Goal: Task Accomplishment & Management: Complete application form

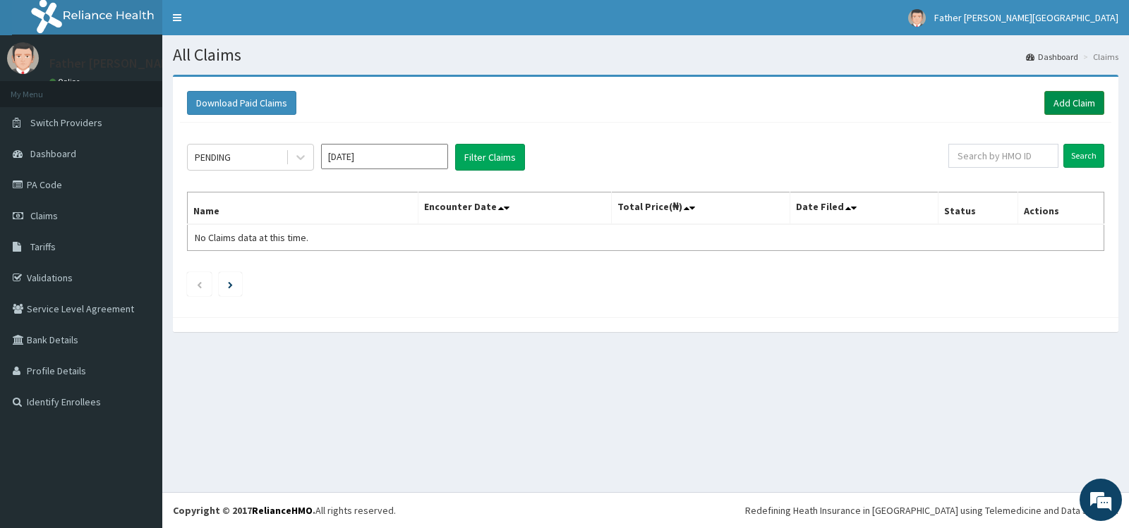
click at [1080, 105] on link "Add Claim" at bounding box center [1074, 103] width 60 height 24
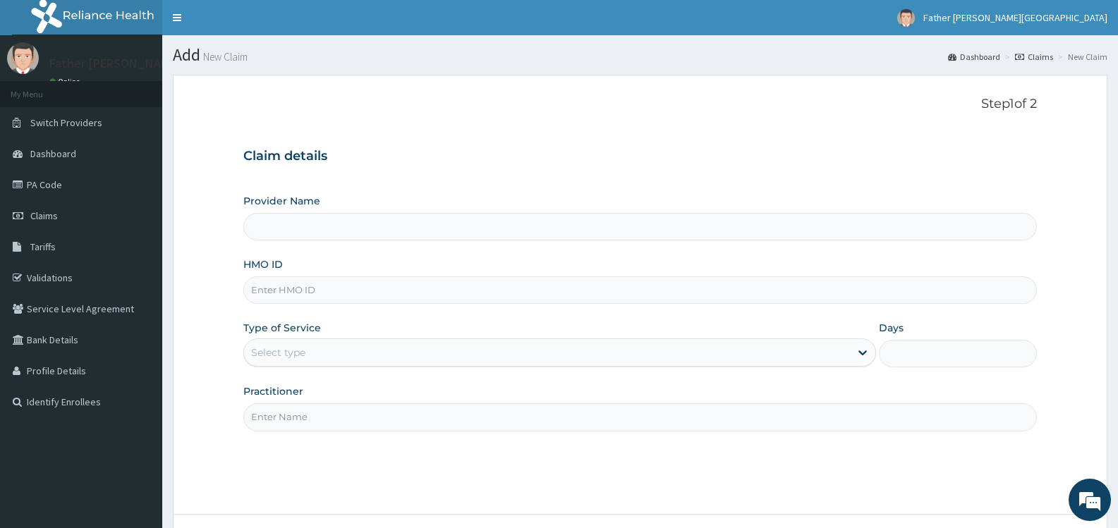
type input "Father [PERSON_NAME][GEOGRAPHIC_DATA]"
click at [454, 295] on input "HMO ID" at bounding box center [640, 291] width 794 height 28
type input "FPS/10140/D"
click at [375, 343] on div "Select type" at bounding box center [546, 352] width 605 height 23
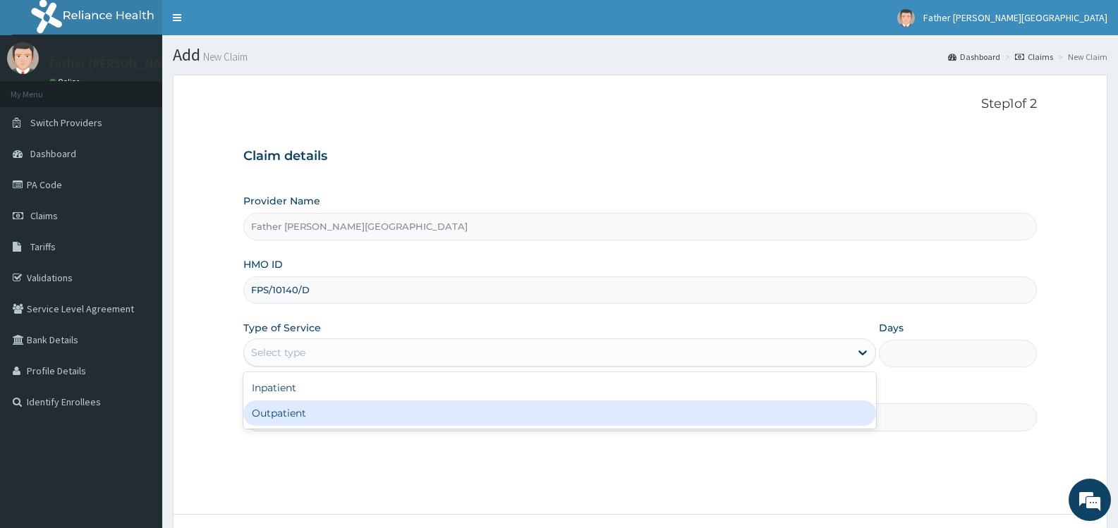
click at [323, 409] on div "Outpatient" at bounding box center [559, 413] width 632 height 25
type input "1"
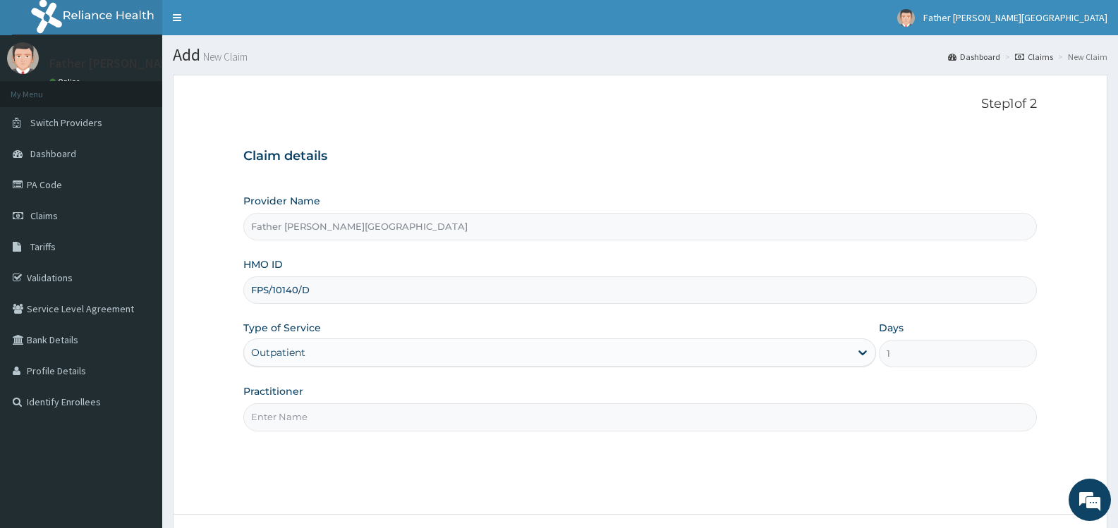
click at [671, 421] on input "Practitioner" at bounding box center [640, 418] width 794 height 28
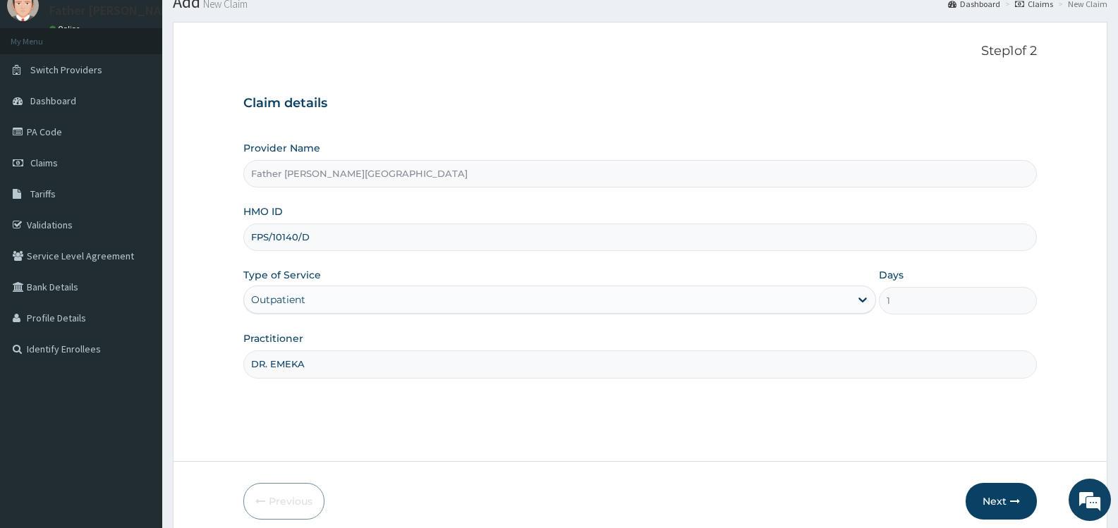
scroll to position [113, 0]
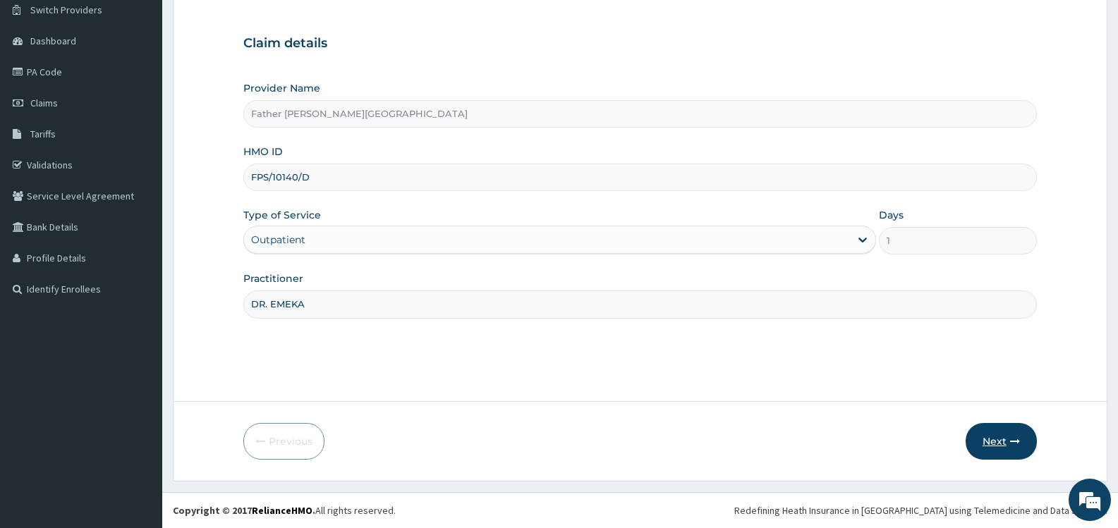
type input "DR. EMEKA"
click at [996, 440] on button "Next" at bounding box center [1001, 441] width 71 height 37
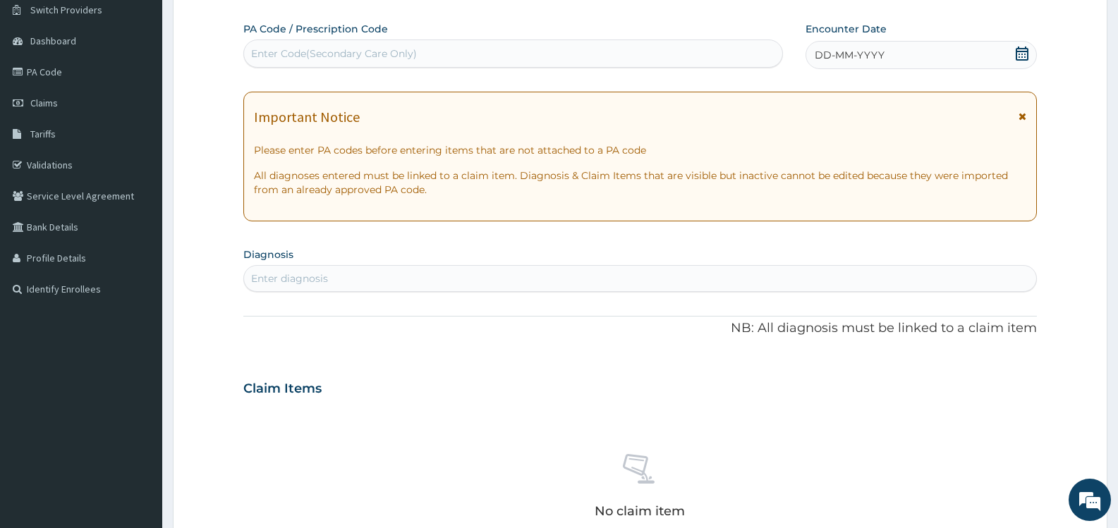
click at [1027, 54] on icon at bounding box center [1022, 54] width 13 height 14
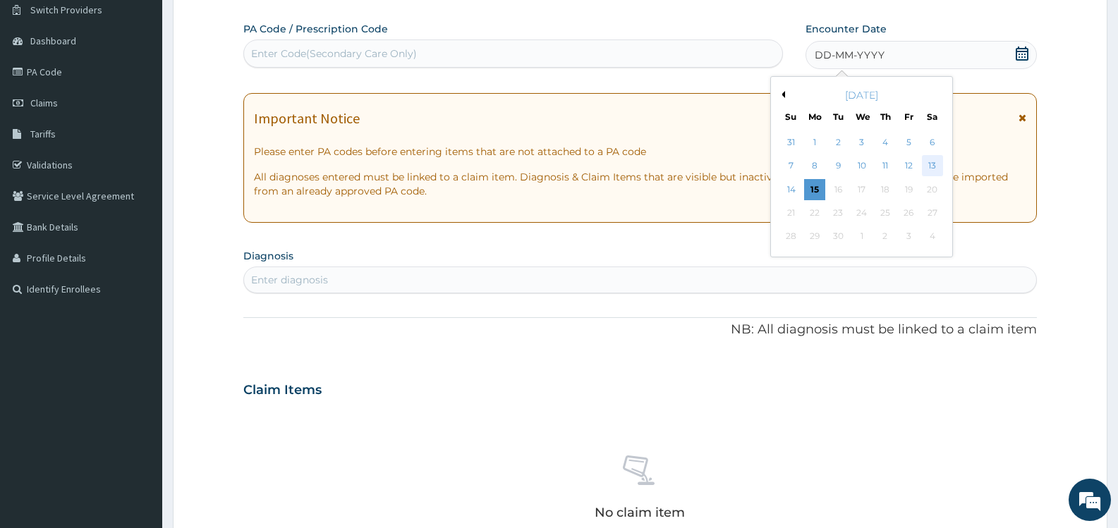
click at [935, 166] on div "13" at bounding box center [932, 166] width 21 height 21
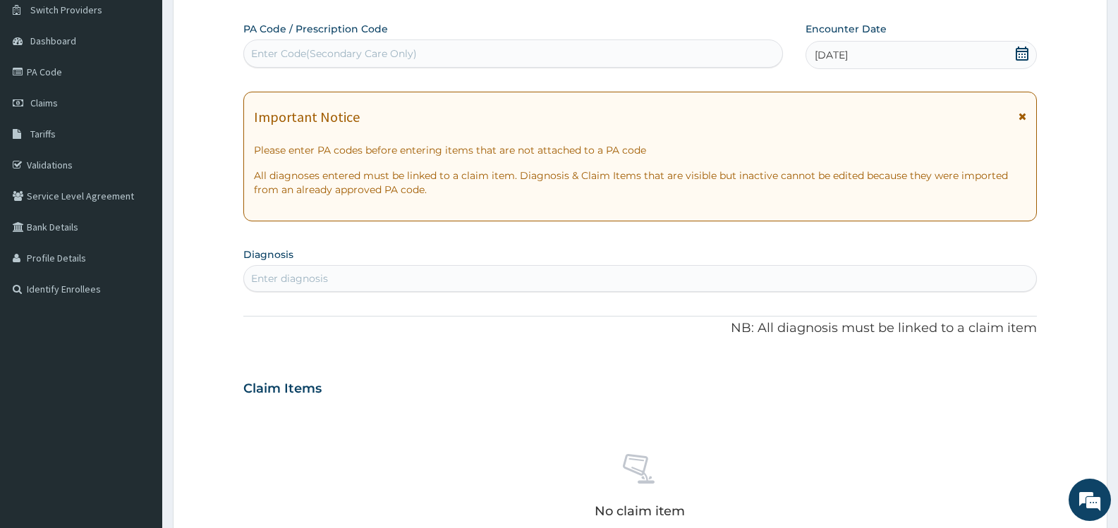
click at [370, 280] on div "Enter diagnosis" at bounding box center [640, 278] width 792 height 23
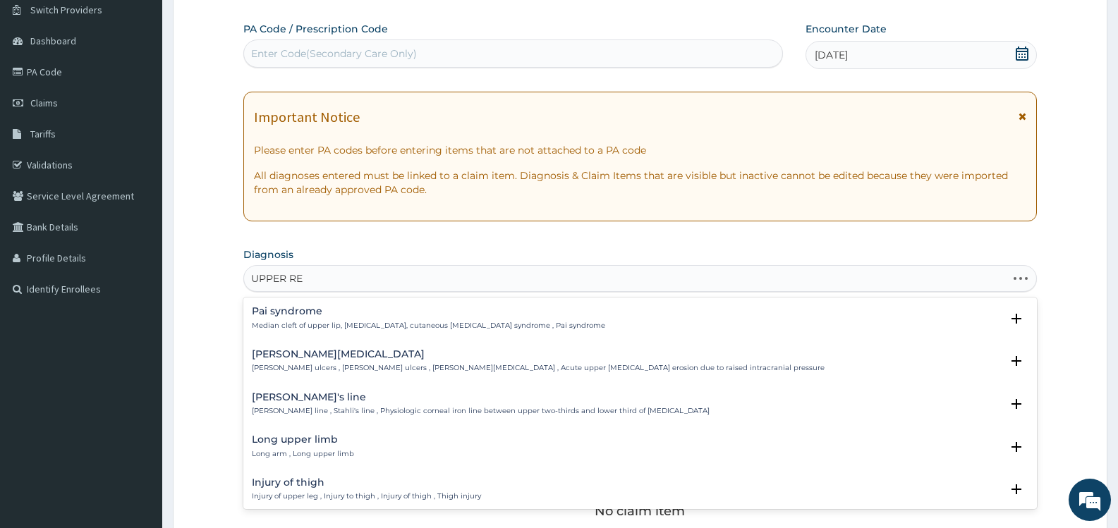
type input "UPPER RES"
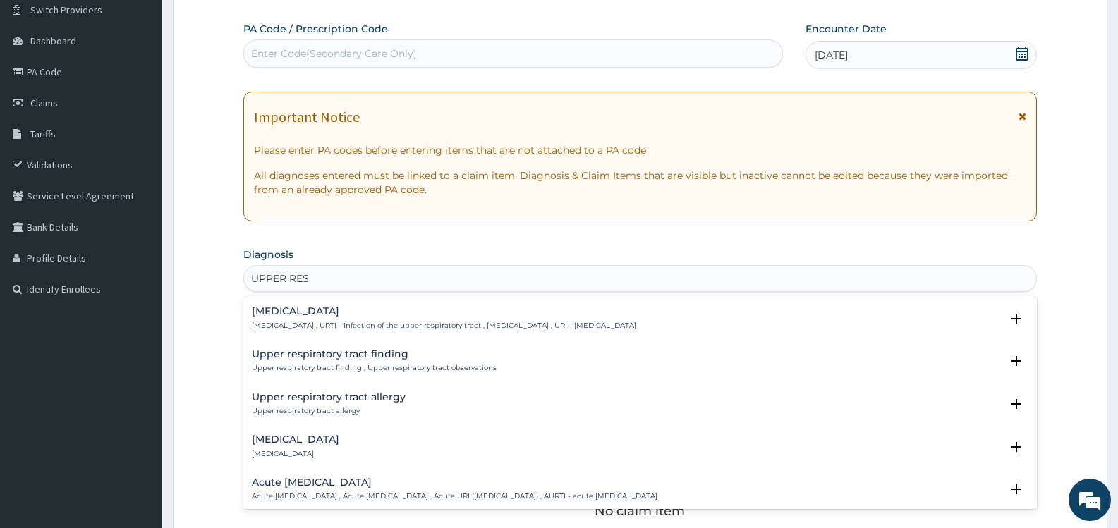
click at [361, 322] on p "Upper respiratory infection , URTI - Infection of the upper respiratory tract ,…" at bounding box center [444, 326] width 385 height 10
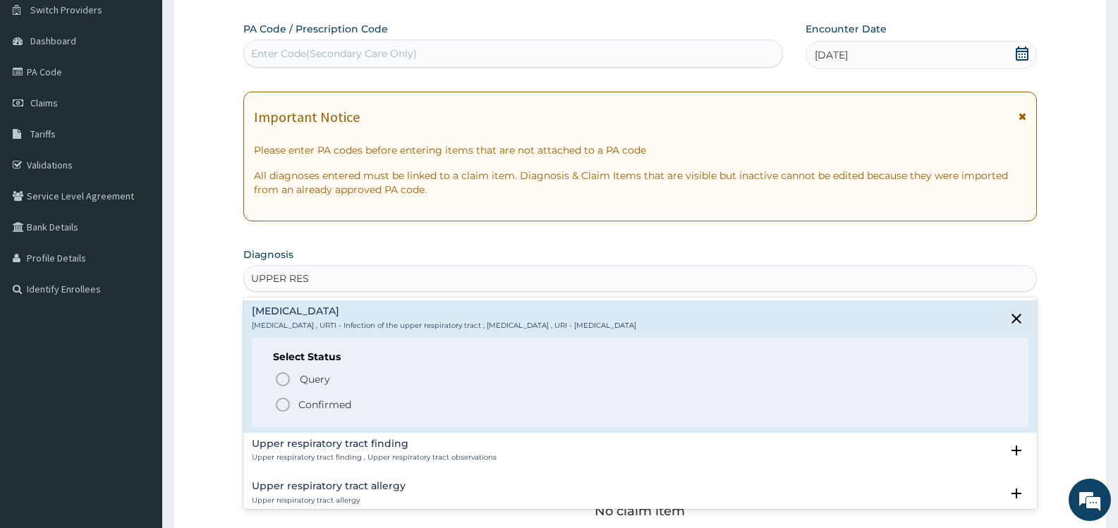
click at [326, 407] on p "Confirmed" at bounding box center [324, 405] width 53 height 14
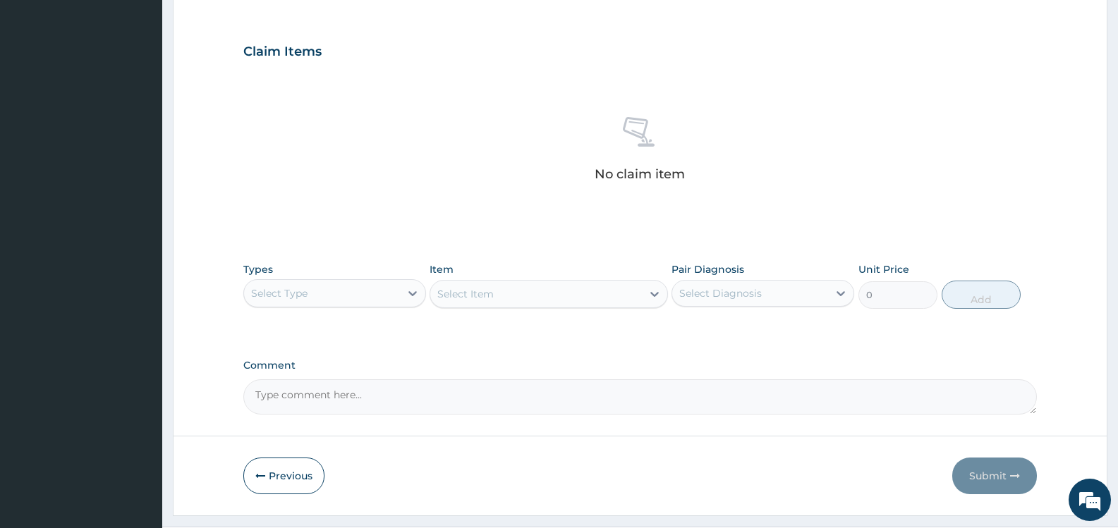
scroll to position [466, 0]
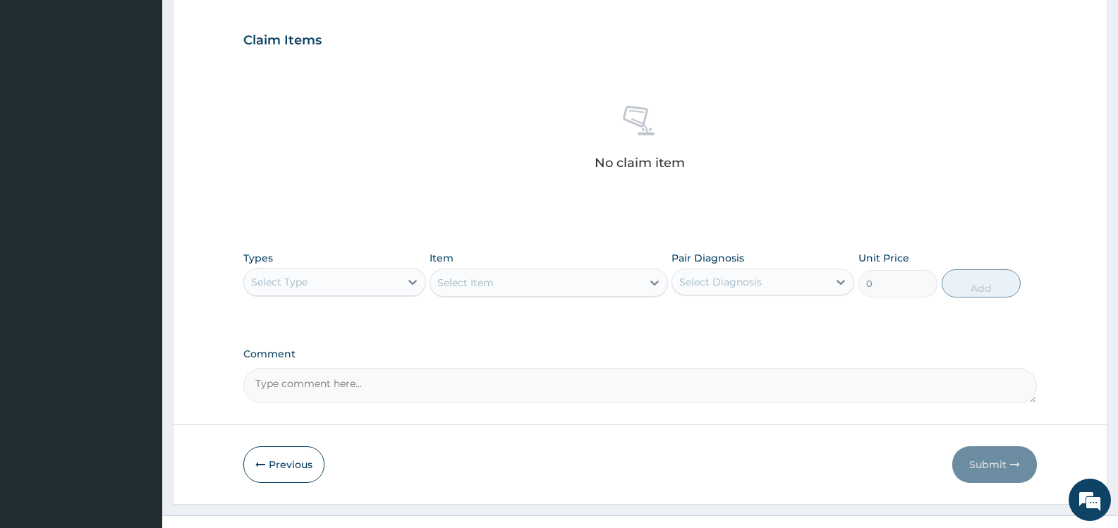
click at [382, 284] on div "Select Type" at bounding box center [322, 282] width 156 height 23
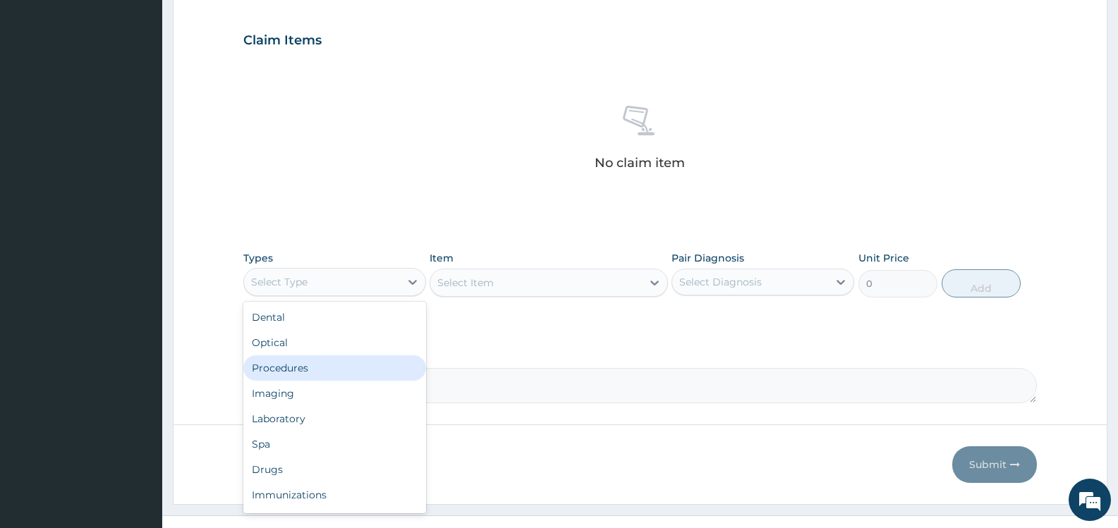
click at [358, 368] on div "Procedures" at bounding box center [334, 368] width 183 height 25
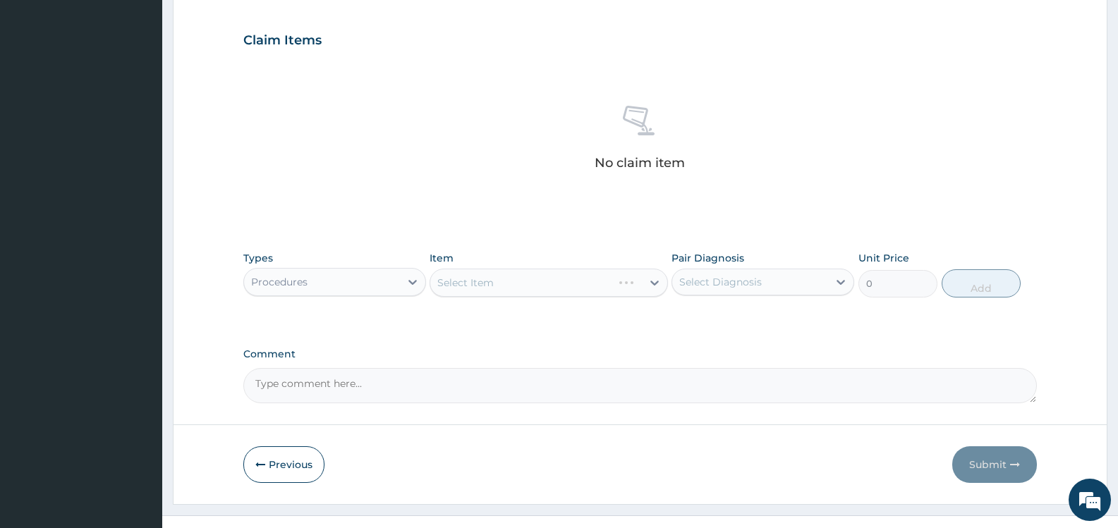
click at [739, 281] on div "Select Diagnosis" at bounding box center [720, 282] width 83 height 14
click at [712, 318] on label "Upper respiratory infection" at bounding box center [738, 317] width 87 height 14
checkbox input "true"
click at [588, 282] on div "Select Item" at bounding box center [549, 283] width 238 height 28
click at [588, 282] on div "Select Item" at bounding box center [535, 283] width 211 height 23
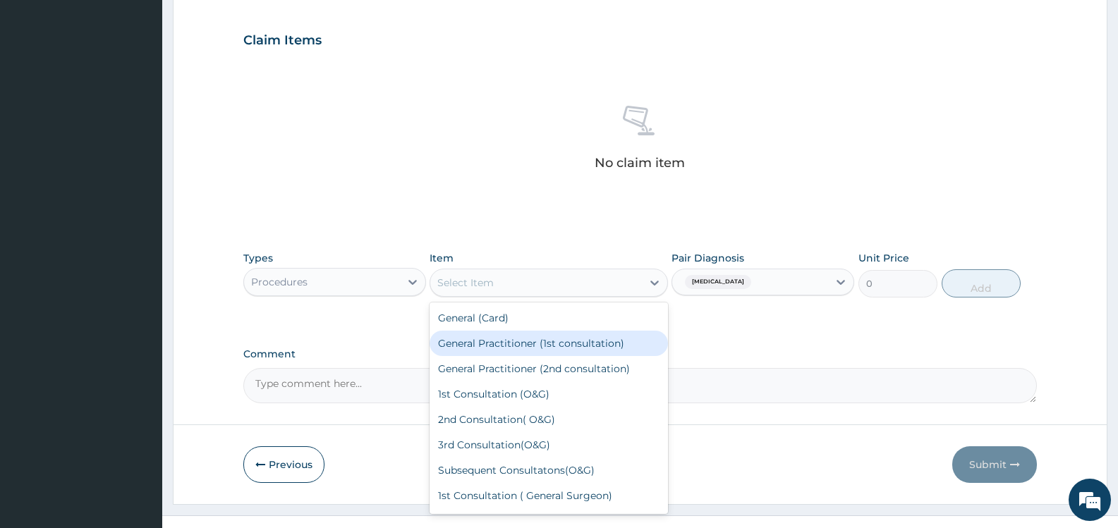
click at [559, 344] on div "General Practitioner (1st consultation)" at bounding box center [549, 343] width 238 height 25
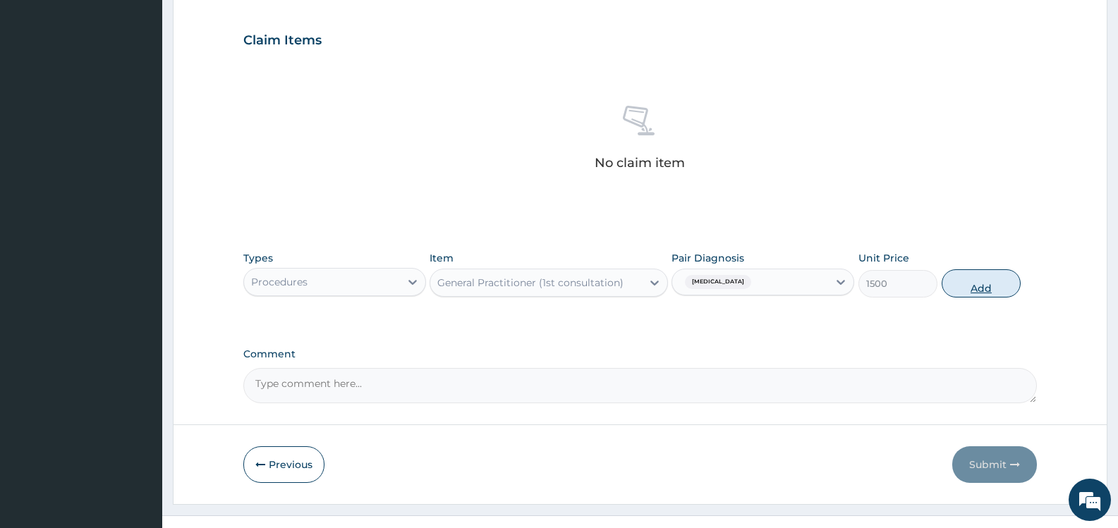
click at [969, 286] on button "Add" at bounding box center [981, 284] width 79 height 28
type input "0"
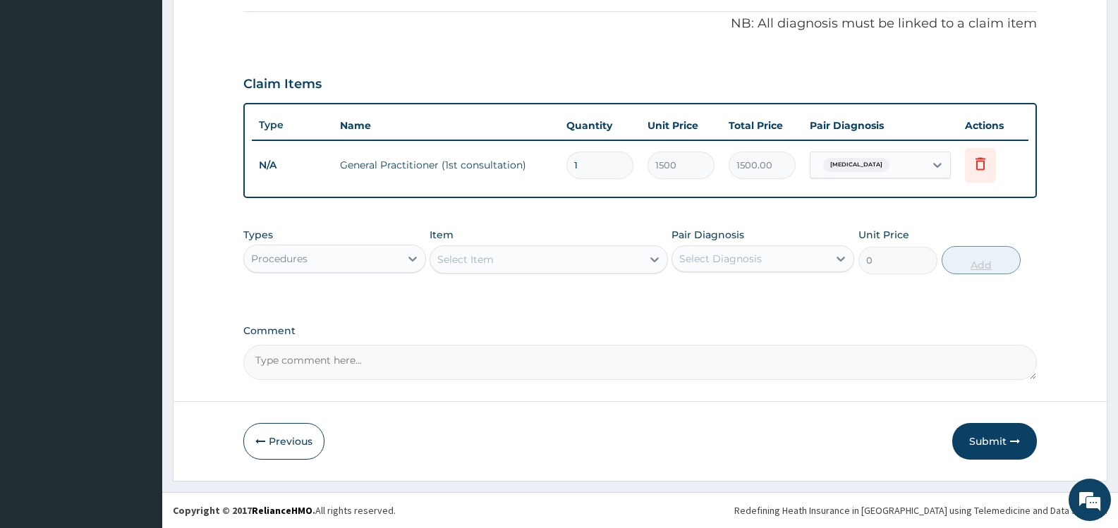
scroll to position [422, 0]
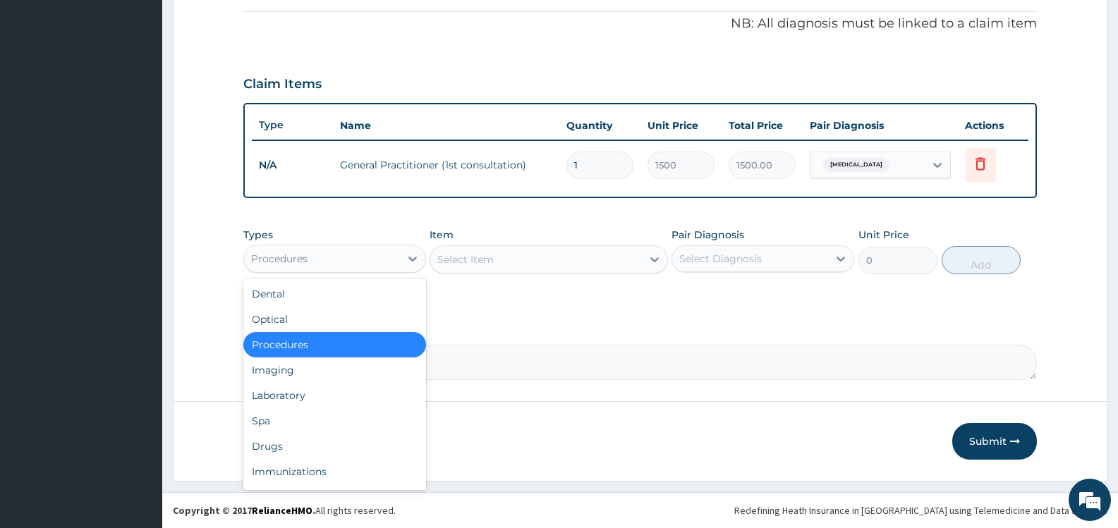
click at [356, 260] on div "Procedures" at bounding box center [322, 259] width 156 height 23
click at [345, 444] on div "Drugs" at bounding box center [334, 446] width 183 height 25
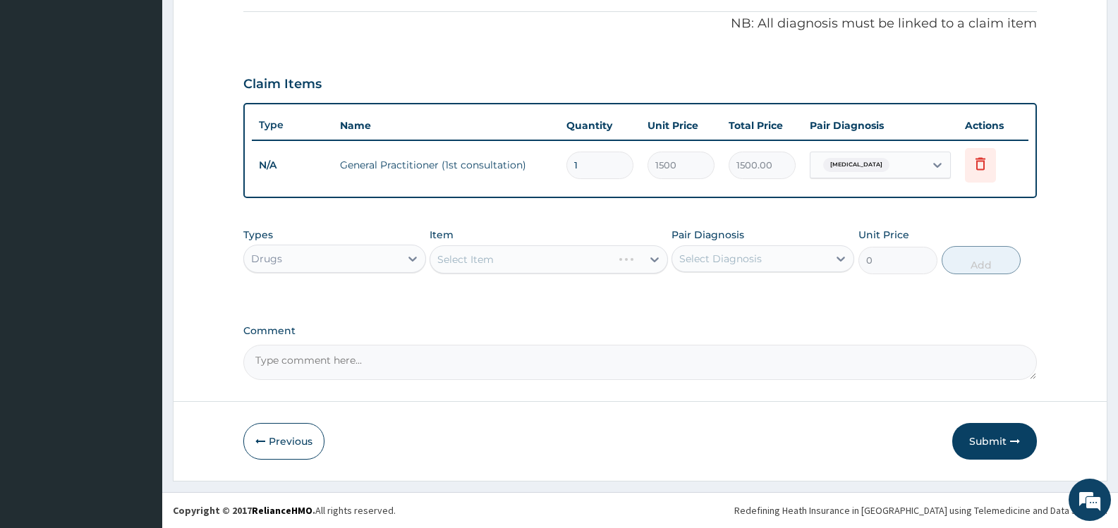
click at [770, 255] on div "Select Diagnosis" at bounding box center [750, 259] width 156 height 23
click at [699, 291] on label "Upper respiratory infection" at bounding box center [738, 293] width 87 height 14
checkbox input "true"
click at [584, 259] on div "Select Item" at bounding box center [535, 259] width 211 height 23
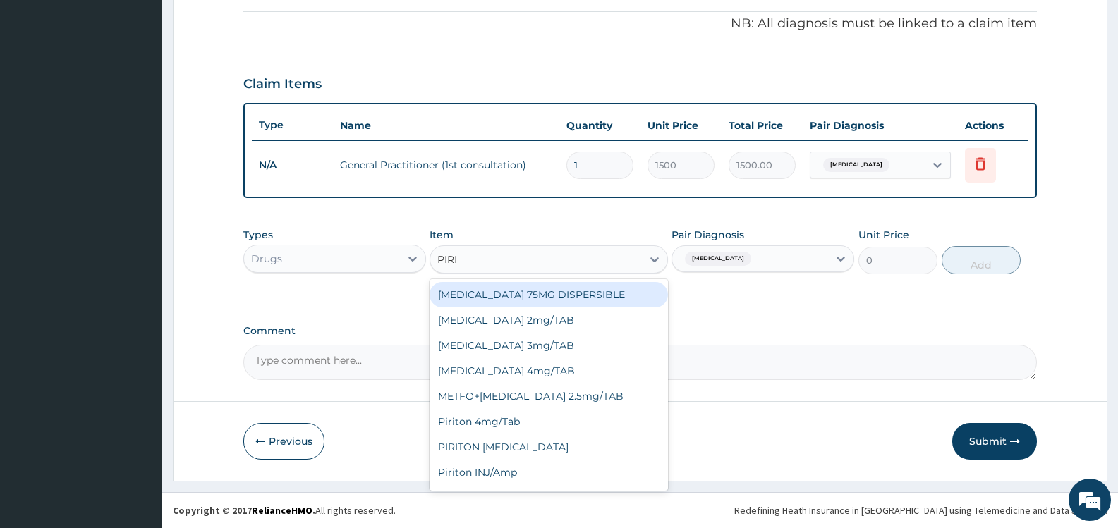
type input "PIRIT"
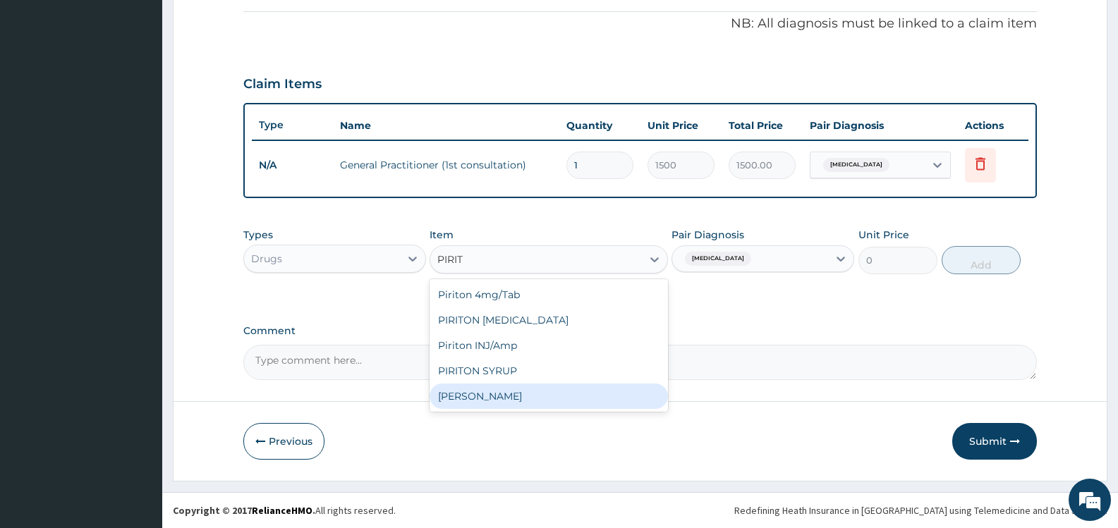
click at [560, 399] on div "Syr Piriton" at bounding box center [549, 396] width 238 height 25
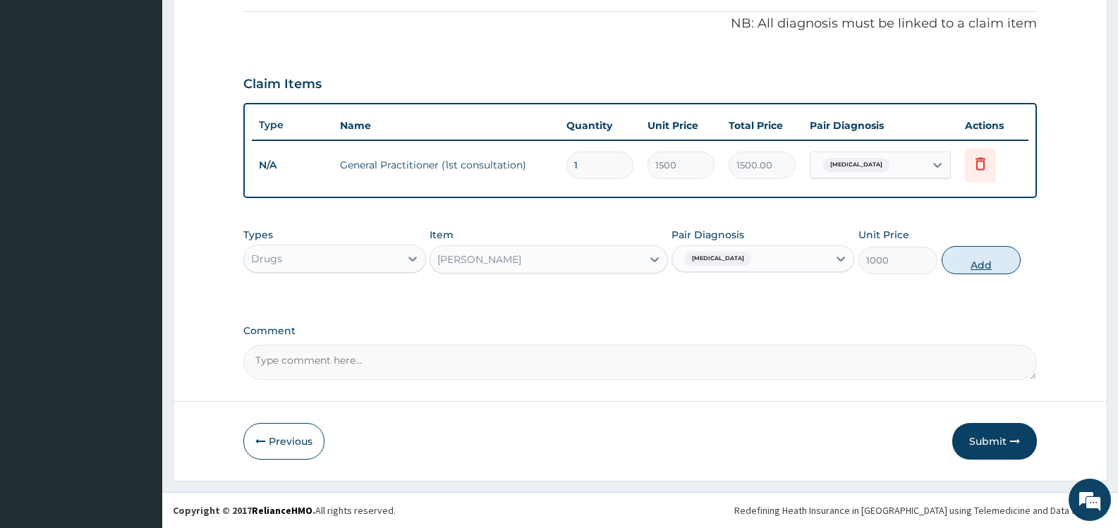
click at [972, 259] on button "Add" at bounding box center [981, 260] width 79 height 28
type input "0"
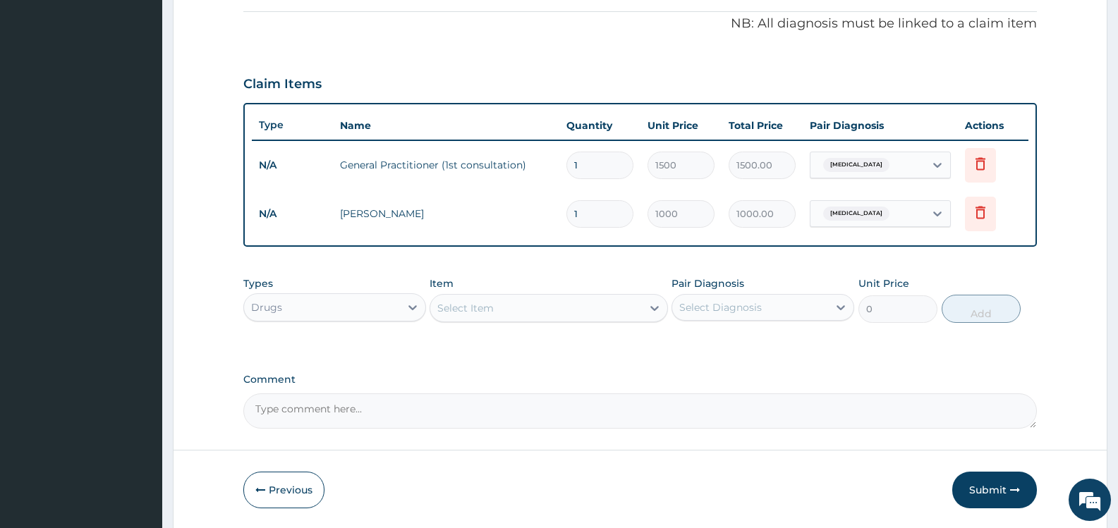
click at [621, 306] on div "Select Item" at bounding box center [535, 308] width 211 height 23
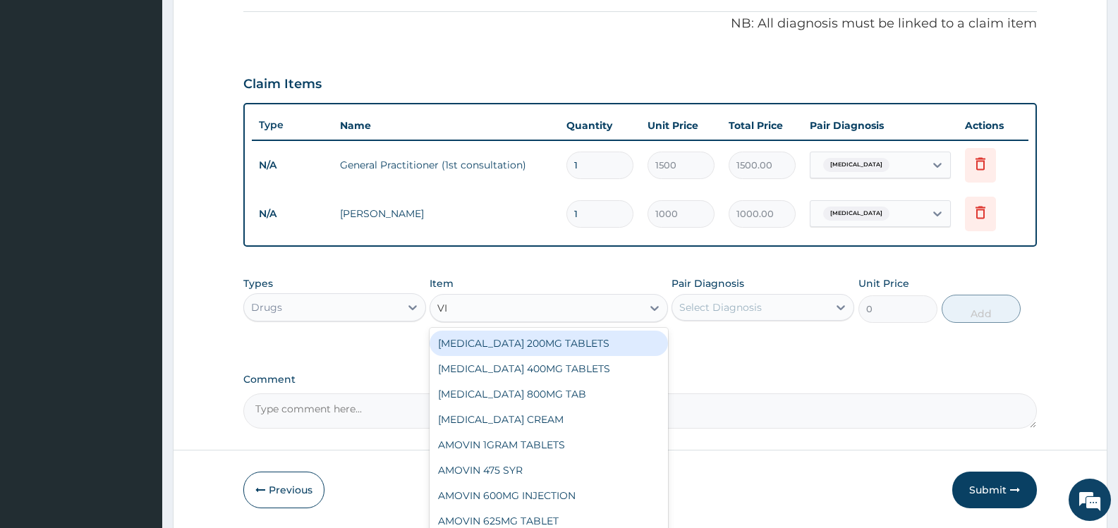
type input "VIT"
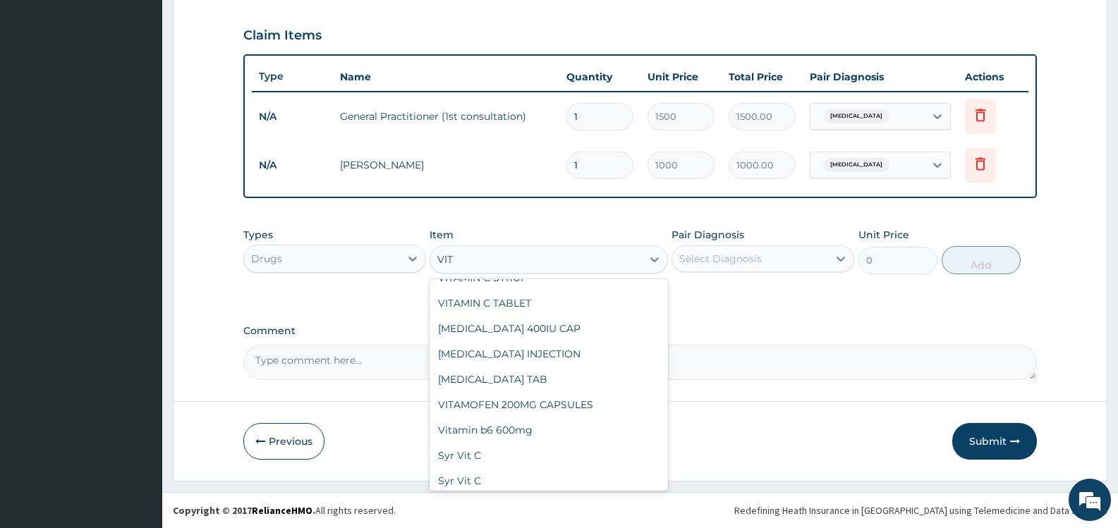
scroll to position [1078, 0]
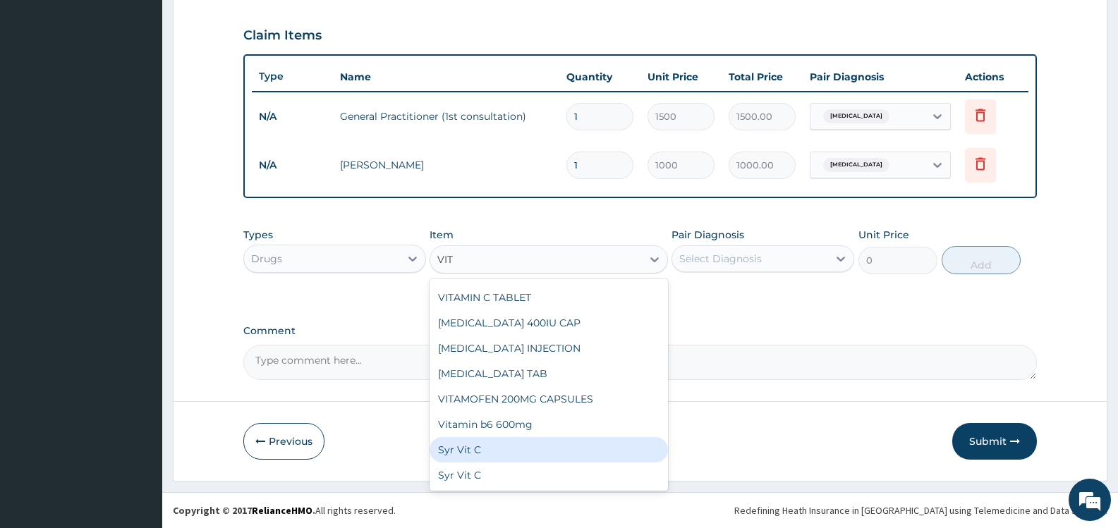
click at [538, 454] on div "Syr Vit C" at bounding box center [549, 449] width 238 height 25
type input "400"
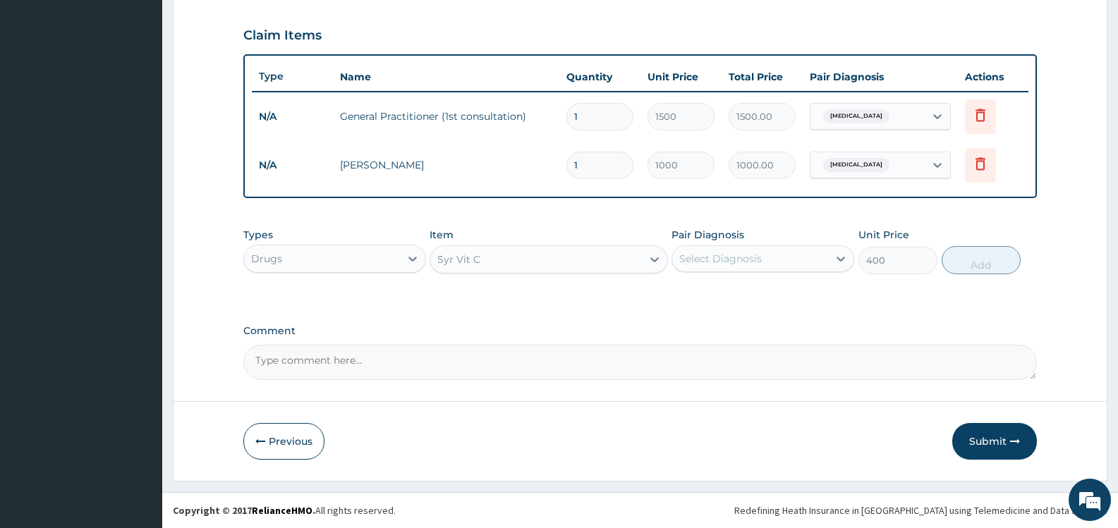
click at [520, 253] on div "Syr Vit C" at bounding box center [535, 259] width 211 height 23
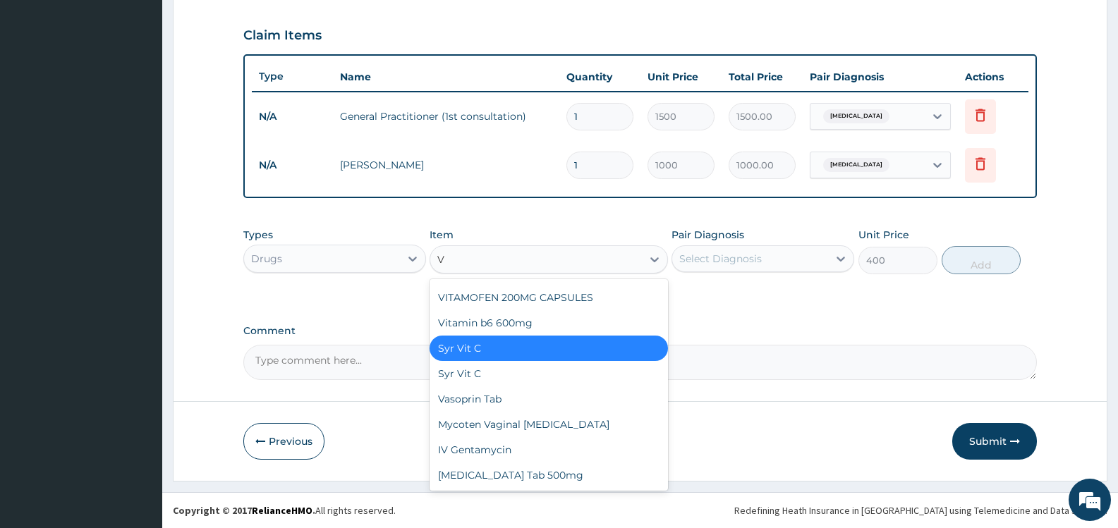
scroll to position [4987, 0]
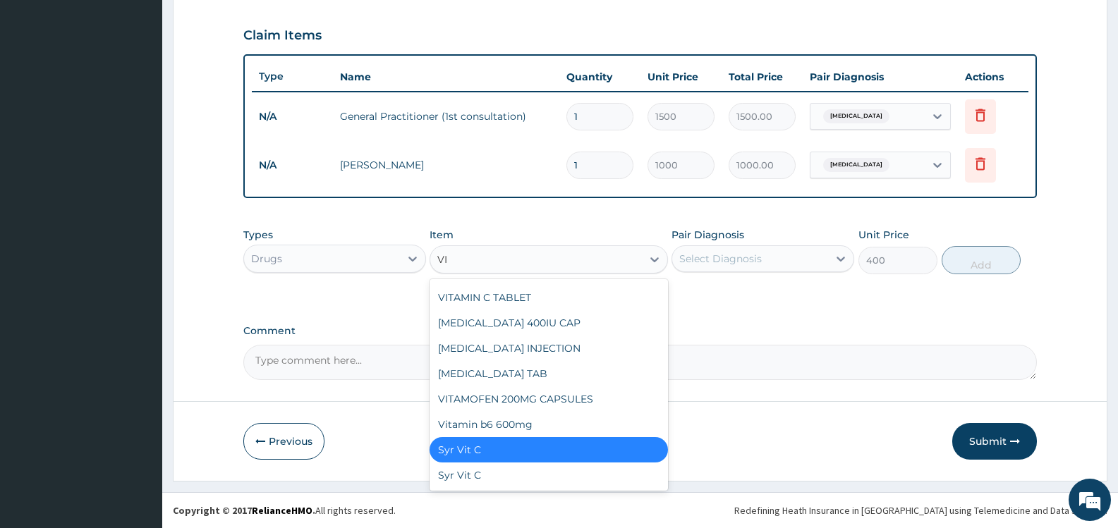
type input "VIT"
click at [564, 471] on div "Syr Vit C" at bounding box center [549, 475] width 238 height 25
type input "600"
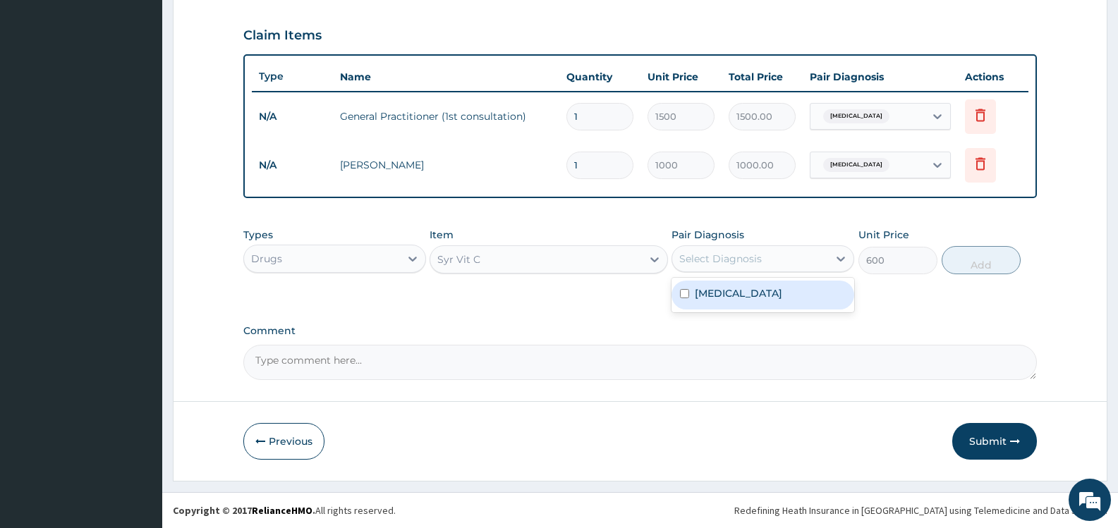
click at [738, 259] on div "Select Diagnosis" at bounding box center [720, 259] width 83 height 14
click at [720, 293] on label "Upper respiratory infection" at bounding box center [738, 293] width 87 height 14
checkbox input "true"
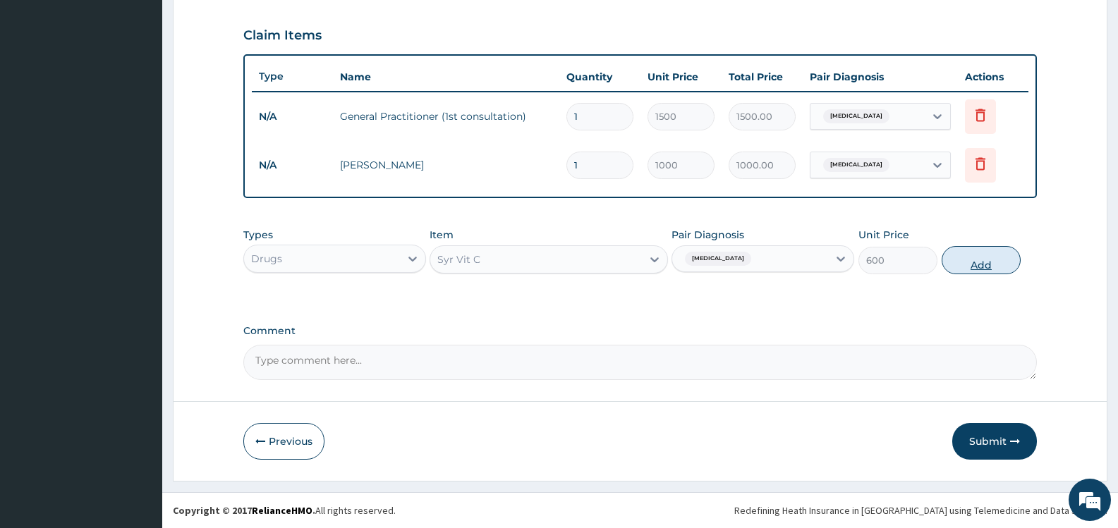
click at [974, 260] on button "Add" at bounding box center [981, 260] width 79 height 28
type input "0"
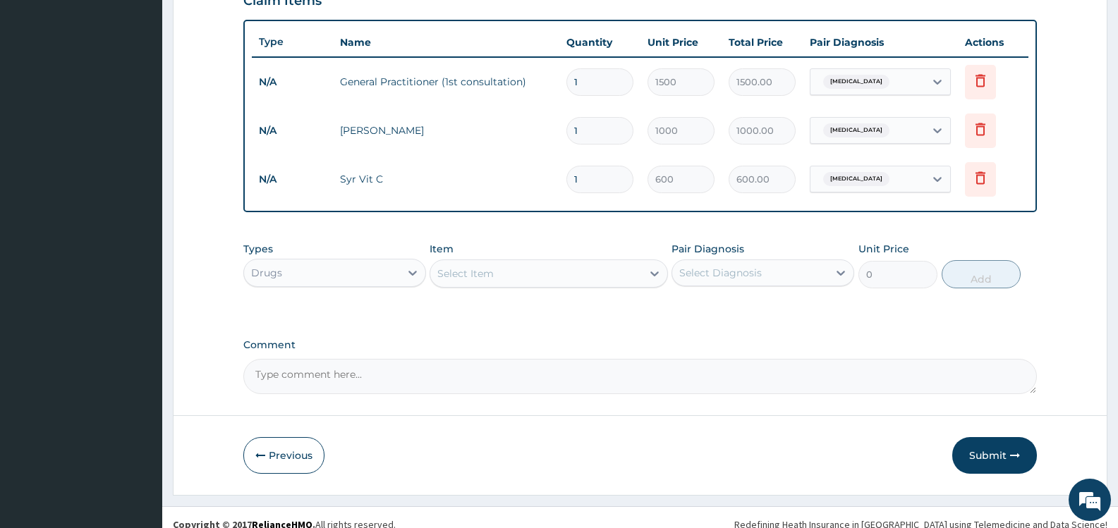
scroll to position [519, 0]
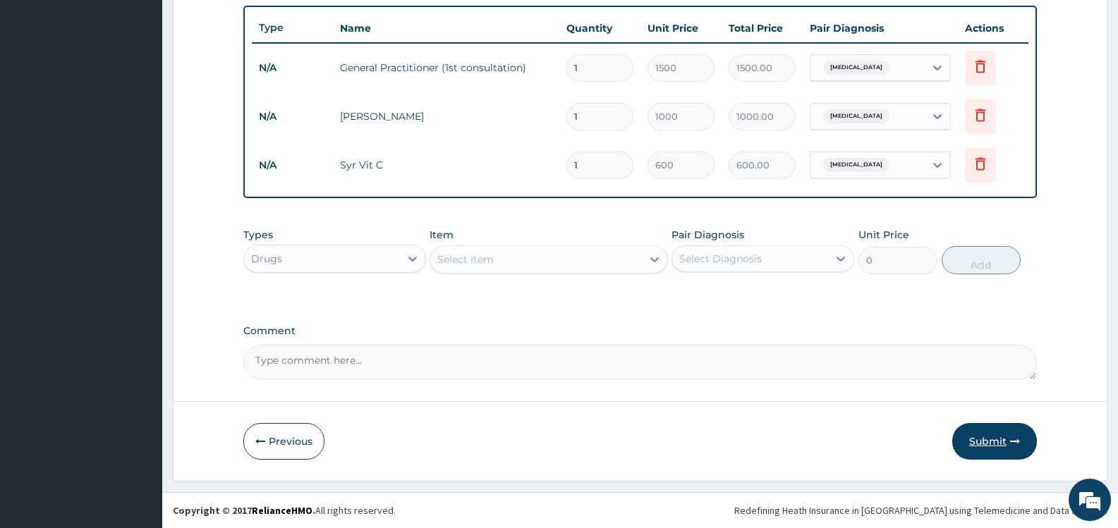
click at [984, 442] on button "Submit" at bounding box center [995, 441] width 85 height 37
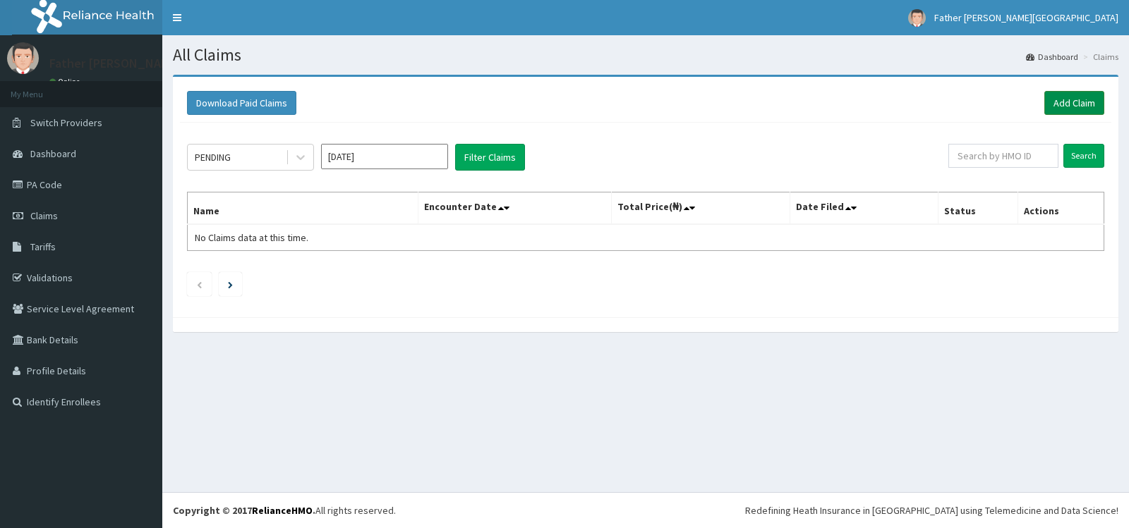
click at [1063, 100] on link "Add Claim" at bounding box center [1074, 103] width 60 height 24
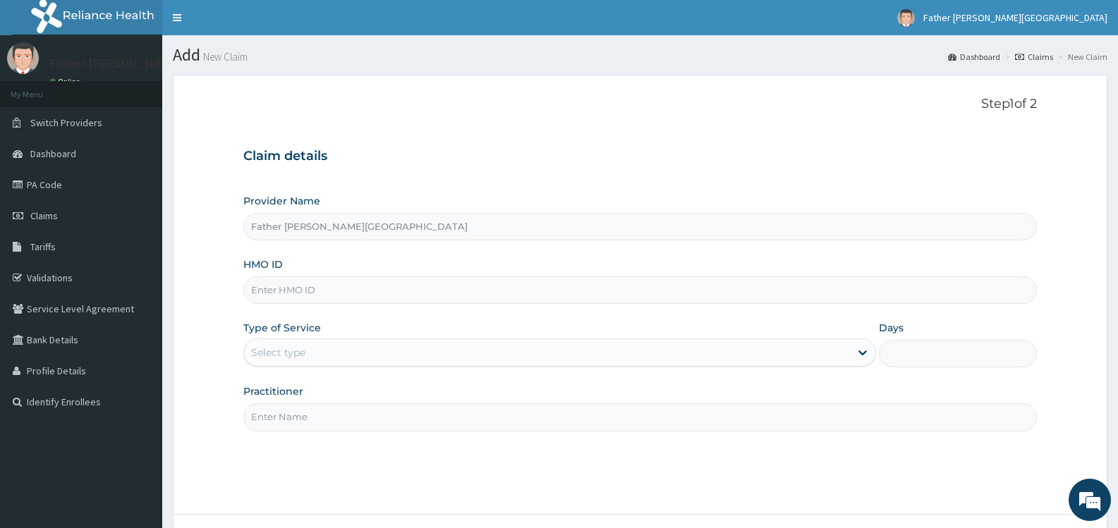
click at [329, 296] on input "HMO ID" at bounding box center [640, 291] width 794 height 28
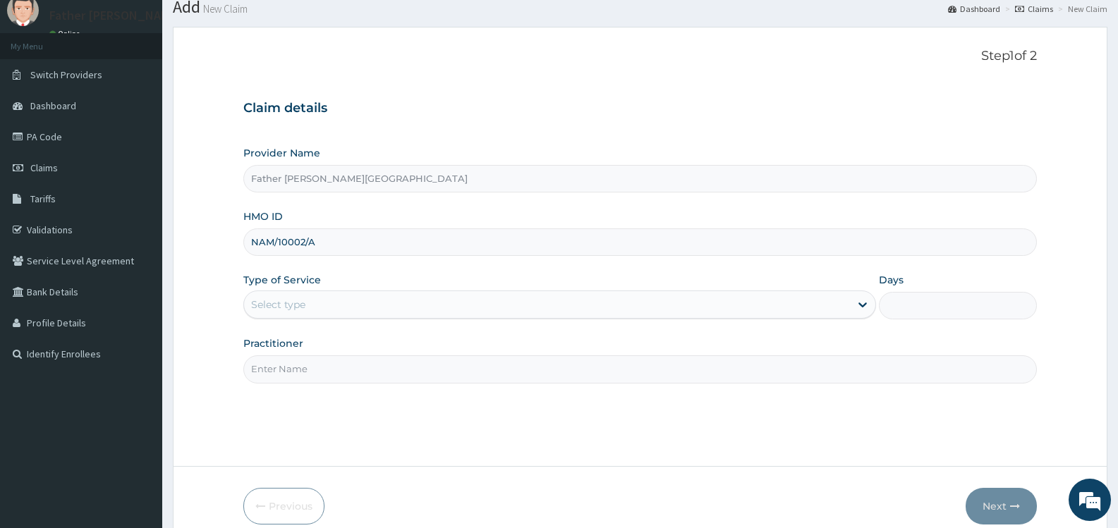
scroll to position [113, 0]
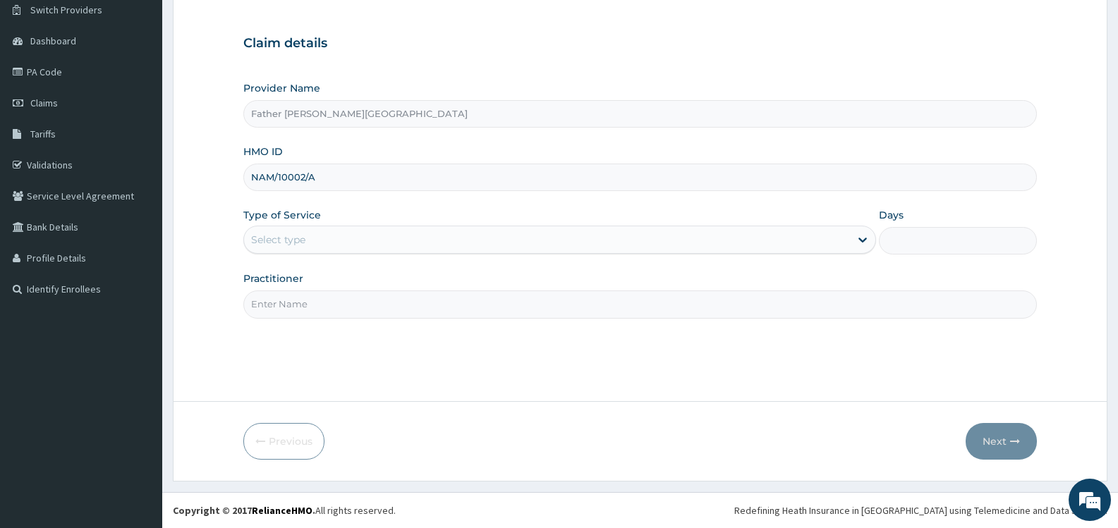
type input "NAM/10002/A"
click at [603, 235] on div "Select type" at bounding box center [546, 240] width 605 height 23
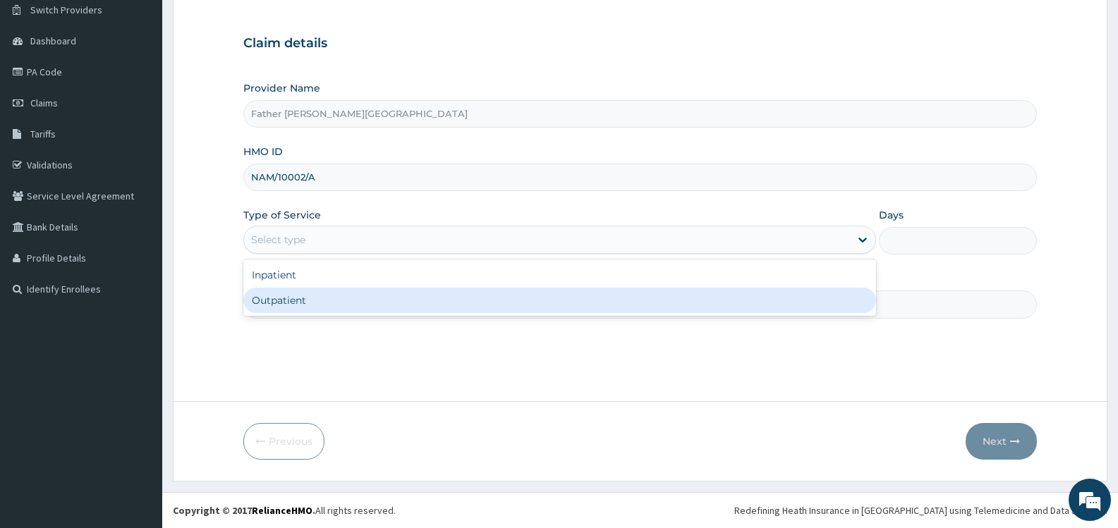
click at [382, 304] on div "Outpatient" at bounding box center [559, 300] width 632 height 25
type input "1"
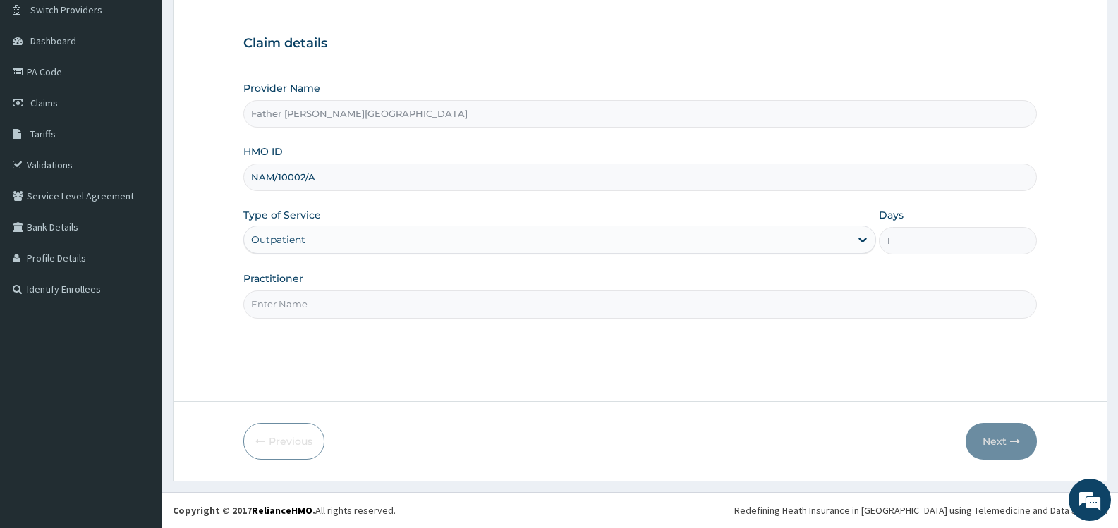
click at [430, 309] on input "Practitioner" at bounding box center [640, 305] width 794 height 28
type input "DR. EMEKA"
click at [998, 440] on button "Next" at bounding box center [1001, 441] width 71 height 37
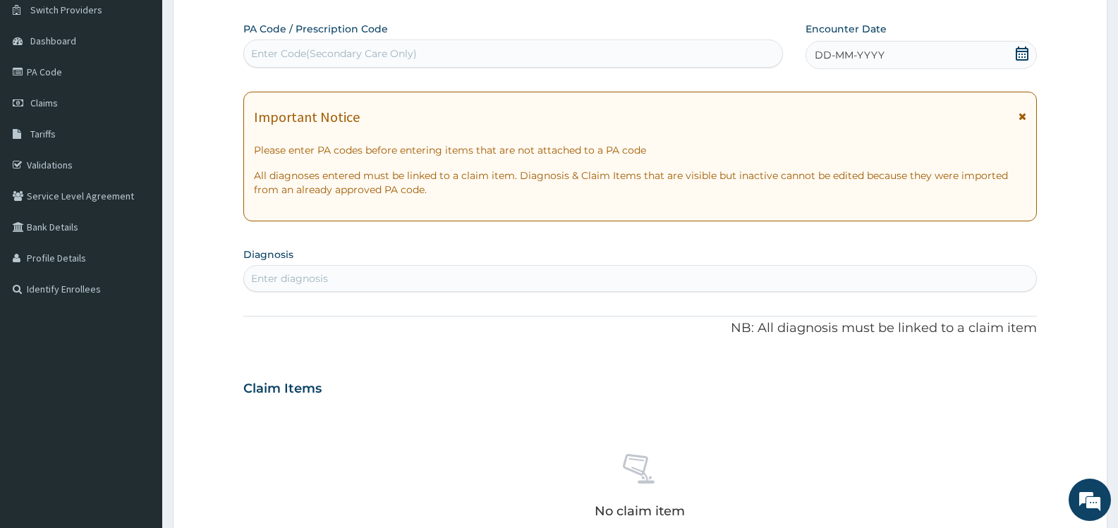
click at [1022, 52] on icon at bounding box center [1022, 54] width 14 height 14
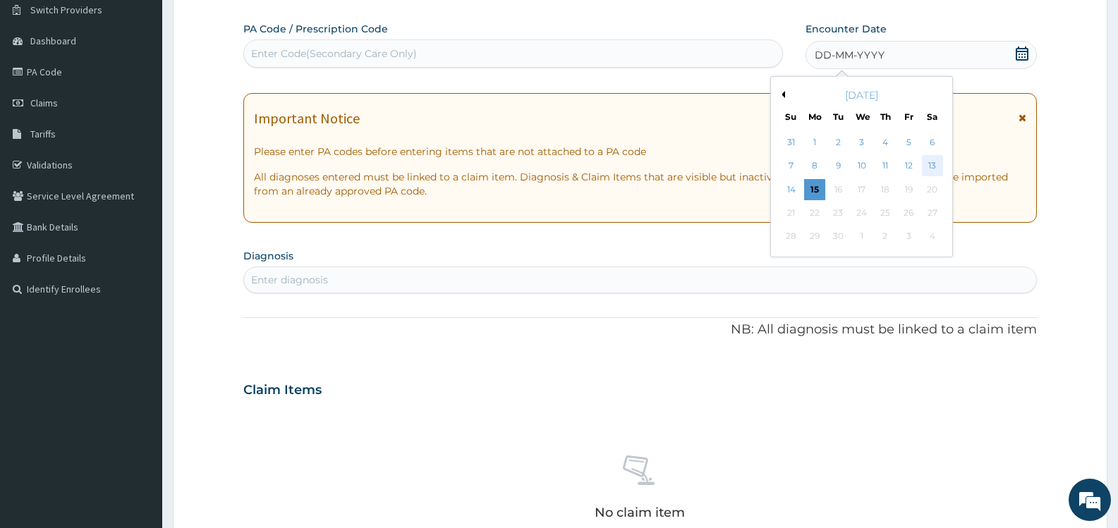
click at [929, 164] on div "13" at bounding box center [932, 166] width 21 height 21
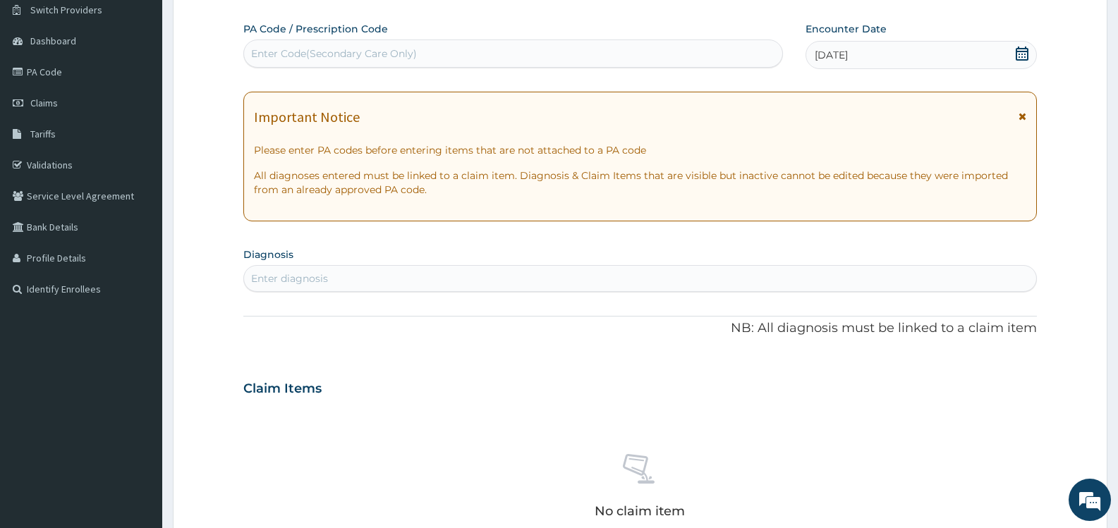
click at [403, 281] on div "Enter diagnosis" at bounding box center [640, 278] width 792 height 23
type input "SINUSI"
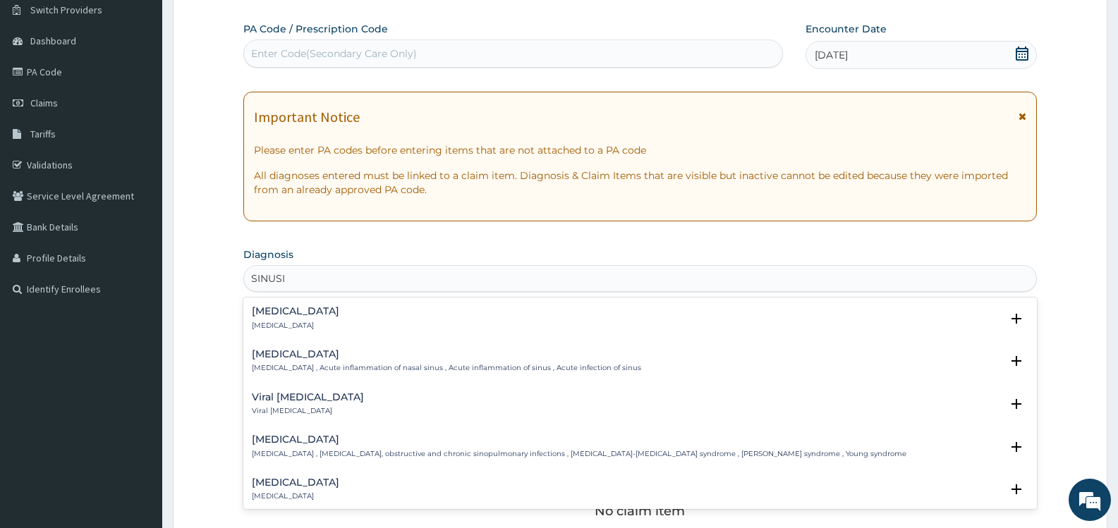
click at [315, 313] on div "Sinusitis Sinusitis" at bounding box center [640, 318] width 777 height 25
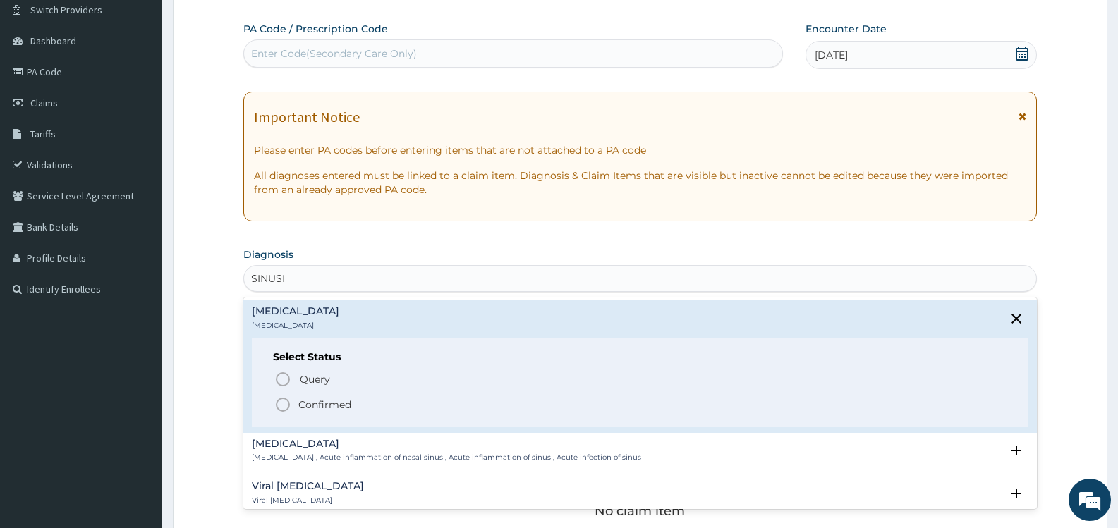
click at [337, 406] on p "Confirmed" at bounding box center [324, 405] width 53 height 14
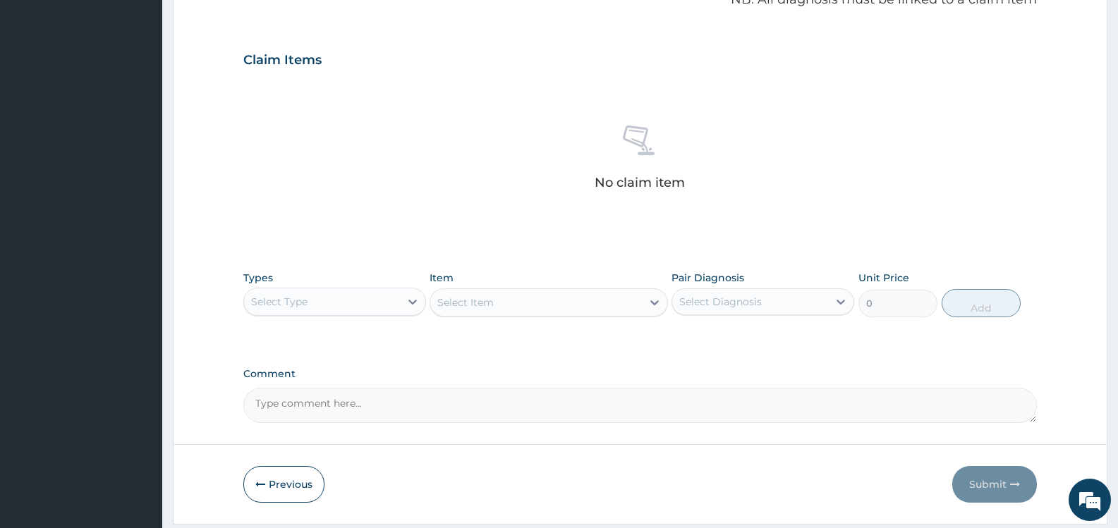
scroll to position [466, 0]
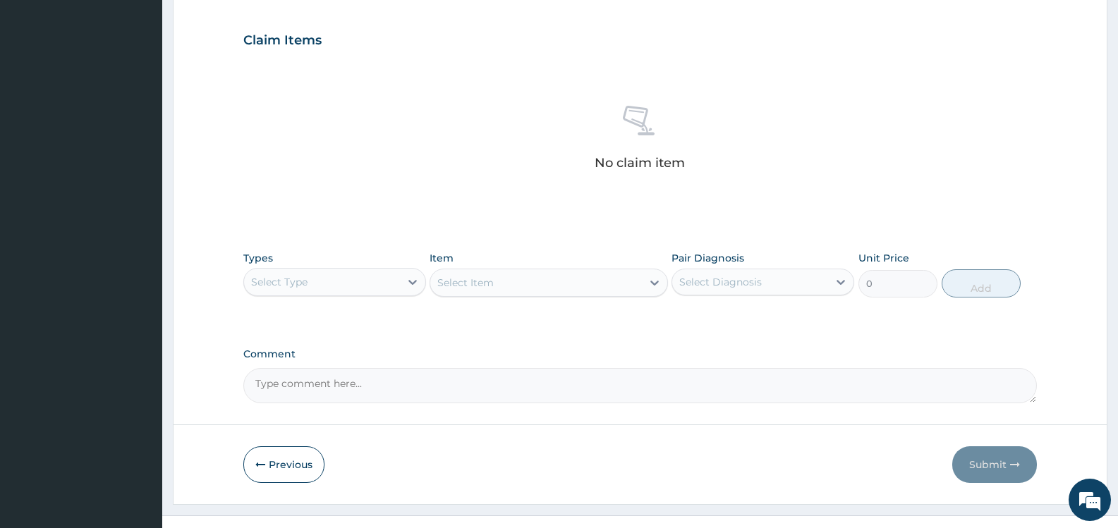
click at [353, 277] on div "Select Type" at bounding box center [322, 282] width 156 height 23
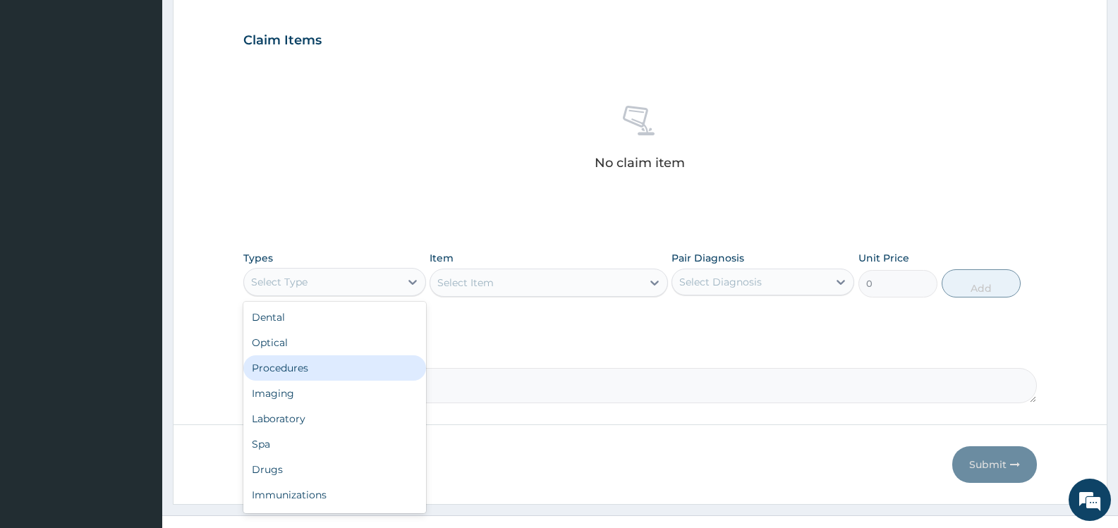
click at [322, 373] on div "Procedures" at bounding box center [334, 368] width 183 height 25
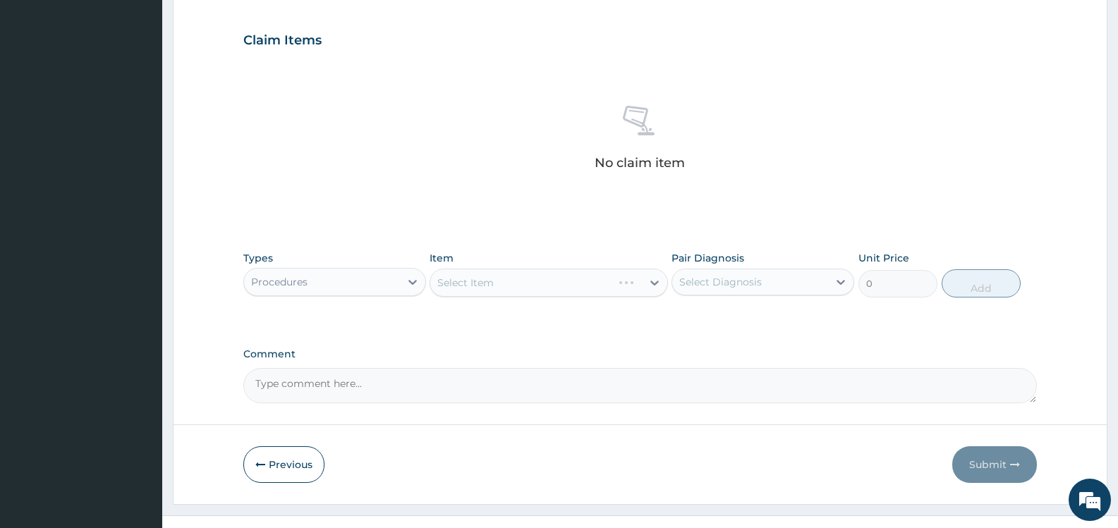
click at [766, 279] on div "Select Diagnosis" at bounding box center [750, 282] width 156 height 23
click at [722, 320] on label "Sinusitis" at bounding box center [738, 317] width 87 height 14
checkbox input "true"
click at [593, 308] on div "Types Procedures Item Select Item Pair Diagnosis option Sinusitis, selected. op…" at bounding box center [640, 285] width 794 height 82
click at [604, 286] on div "Select Item" at bounding box center [535, 283] width 211 height 23
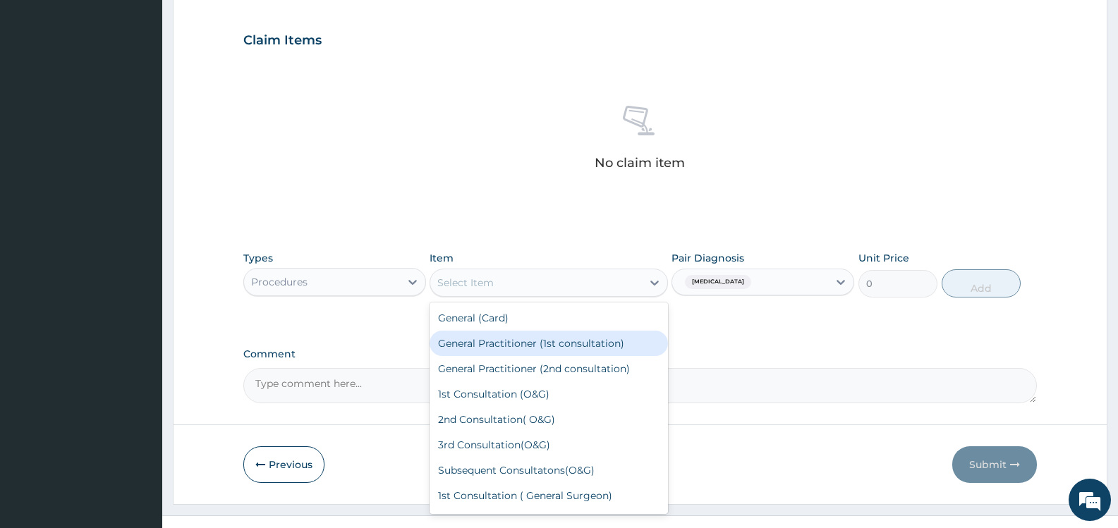
click at [589, 344] on div "General Practitioner (1st consultation)" at bounding box center [549, 343] width 238 height 25
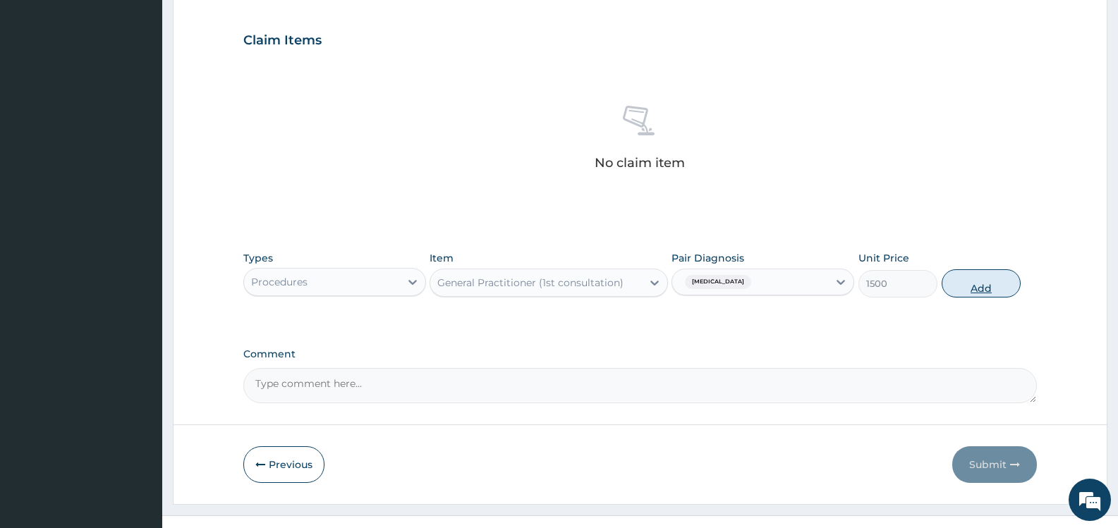
click at [974, 282] on button "Add" at bounding box center [981, 284] width 79 height 28
type input "0"
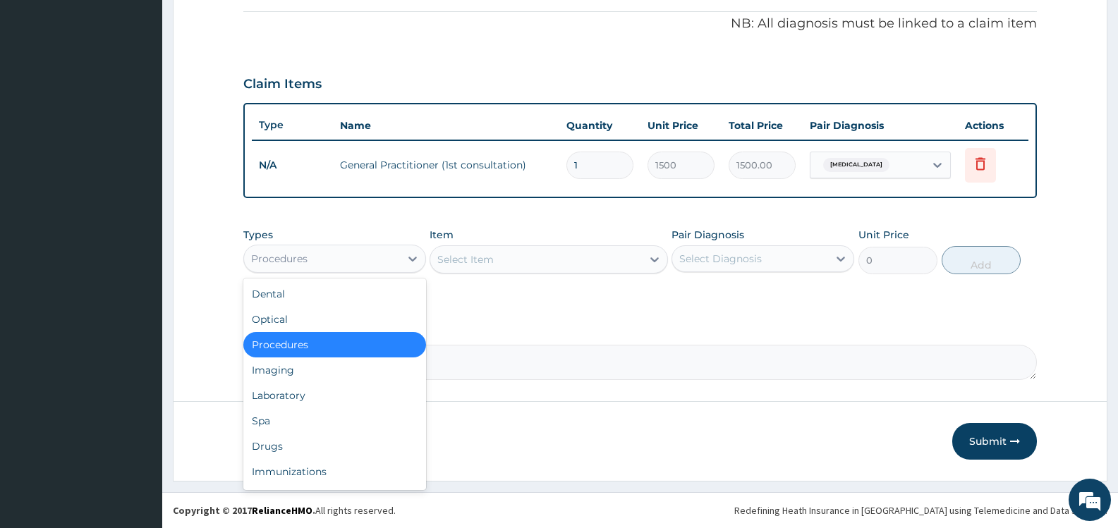
click at [368, 258] on div "Procedures" at bounding box center [322, 259] width 156 height 23
click at [301, 449] on div "Drugs" at bounding box center [334, 446] width 183 height 25
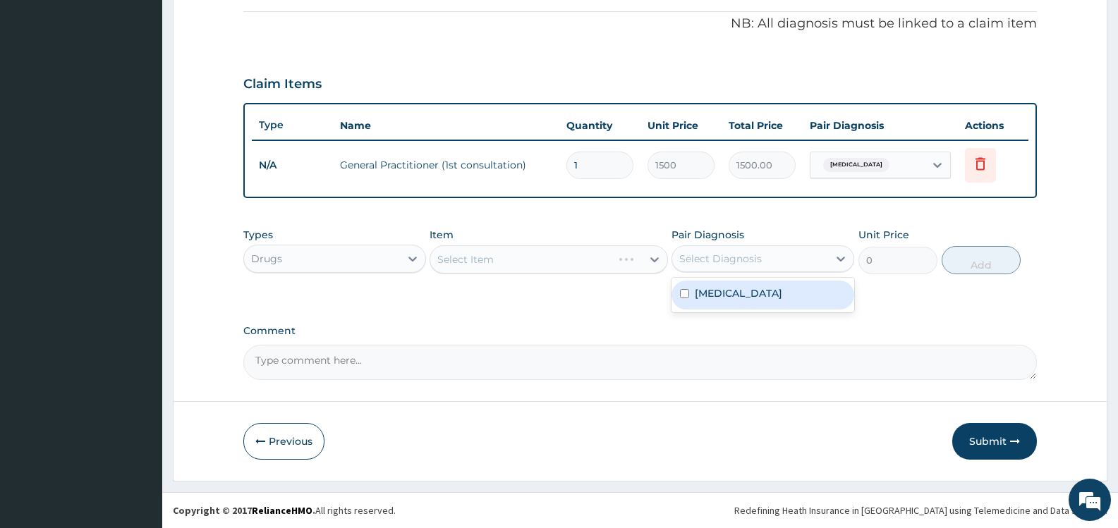
click at [749, 254] on div "Select Diagnosis" at bounding box center [720, 259] width 83 height 14
click at [699, 291] on label "Sinusitis" at bounding box center [738, 293] width 87 height 14
checkbox input "true"
click at [613, 315] on div "PA Code / Prescription Code Enter Code(Secondary Care Only) Encounter Date 13-0…" at bounding box center [640, 46] width 794 height 667
click at [624, 263] on div "Select Item" at bounding box center [535, 259] width 211 height 23
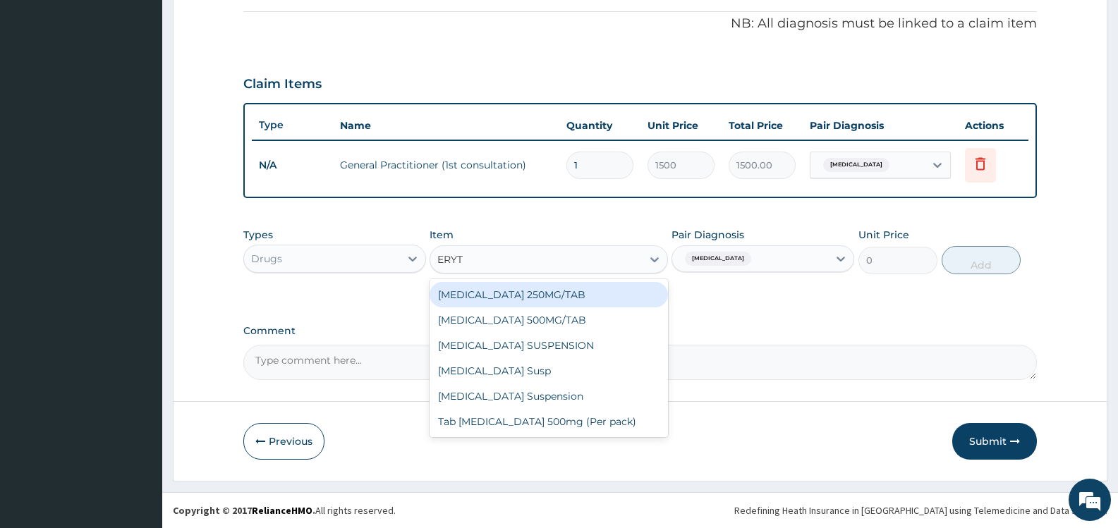
type input "ERYTH"
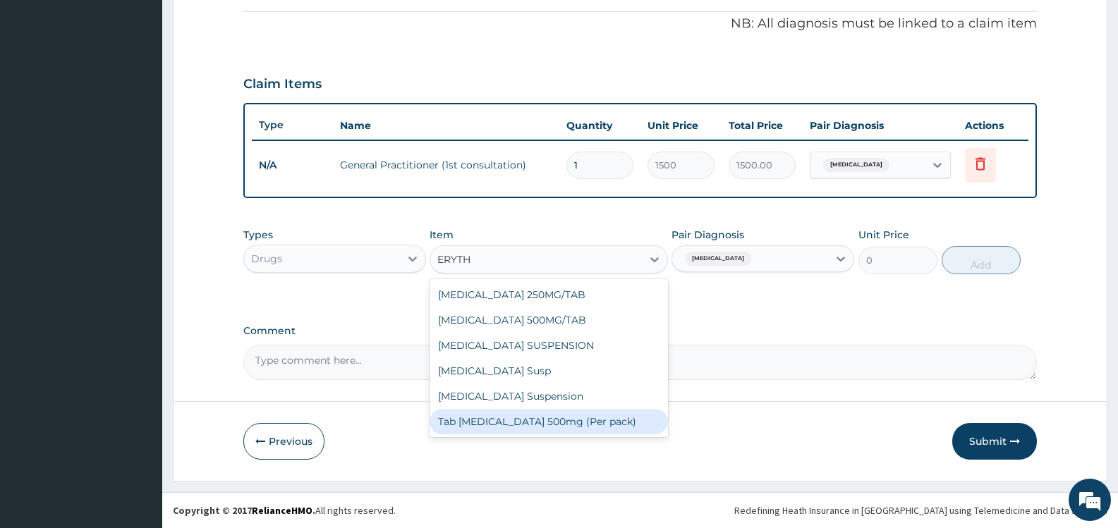
click at [514, 423] on div "Tab Erythromycin 500mg (Per pack)" at bounding box center [549, 421] width 238 height 25
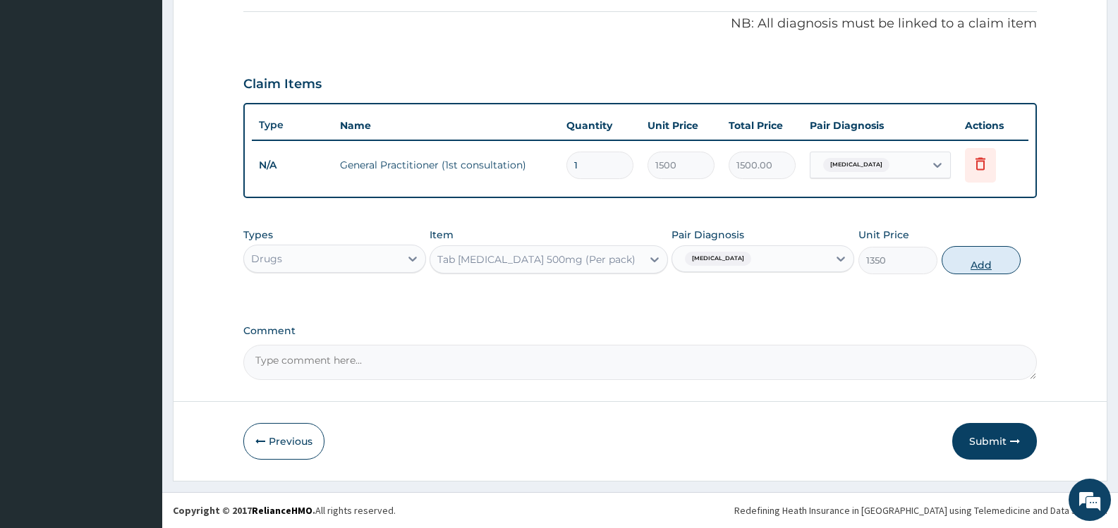
click at [977, 262] on button "Add" at bounding box center [981, 260] width 79 height 28
type input "0"
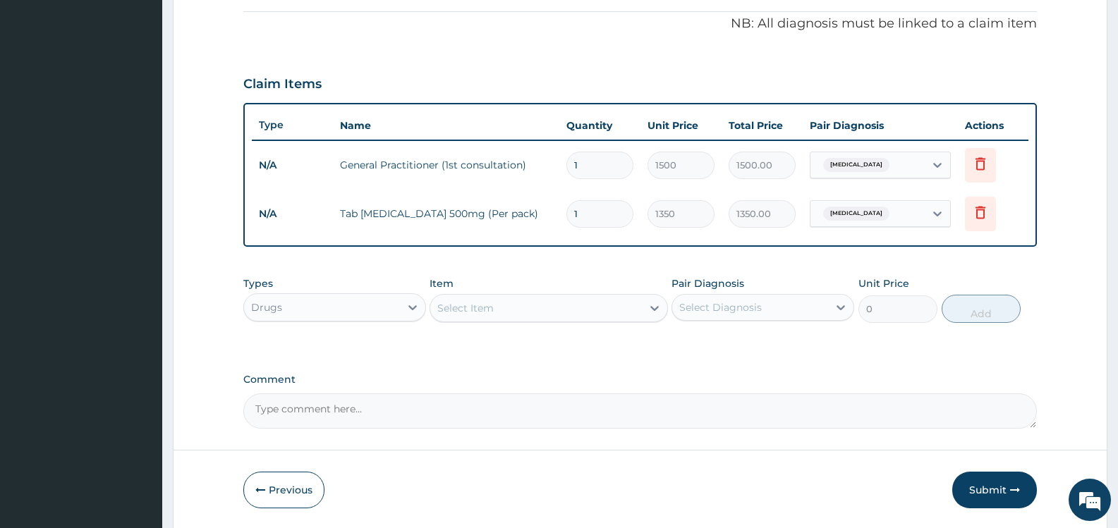
click at [577, 305] on div "Select Item" at bounding box center [535, 308] width 211 height 23
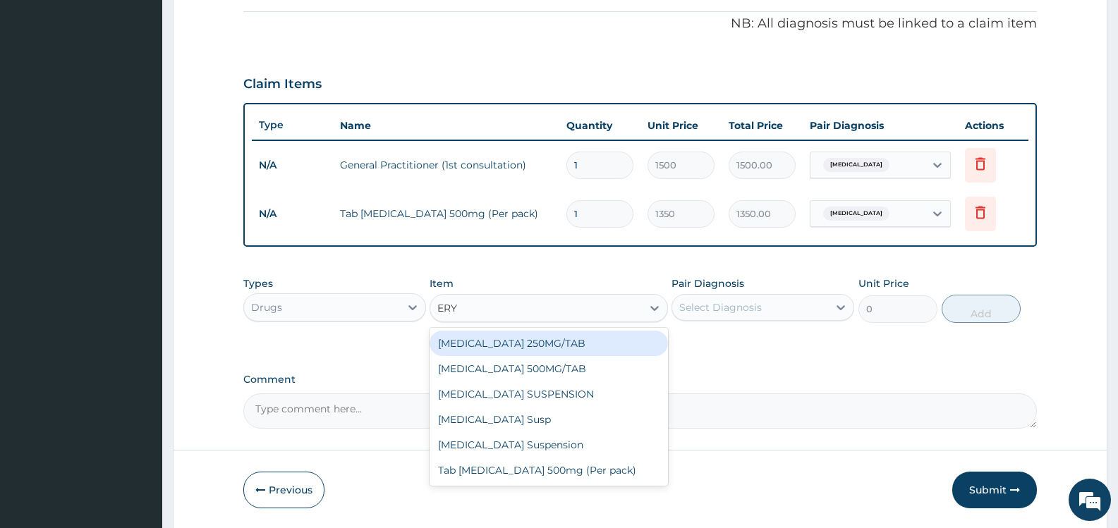
type input "ERYT"
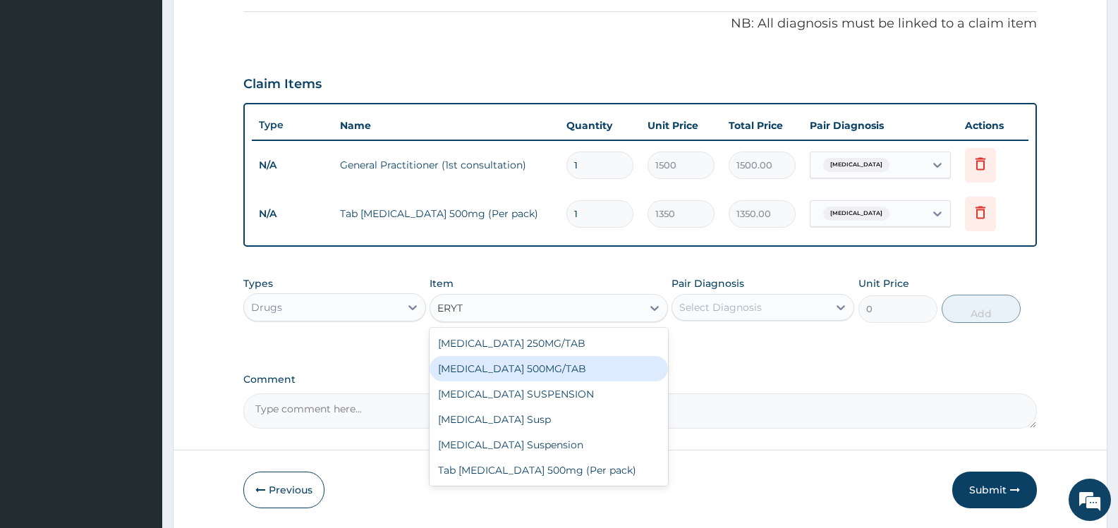
click at [550, 369] on div "ERYTHROMYCIN 500MG/TAB" at bounding box center [549, 368] width 238 height 25
type input "18.38"
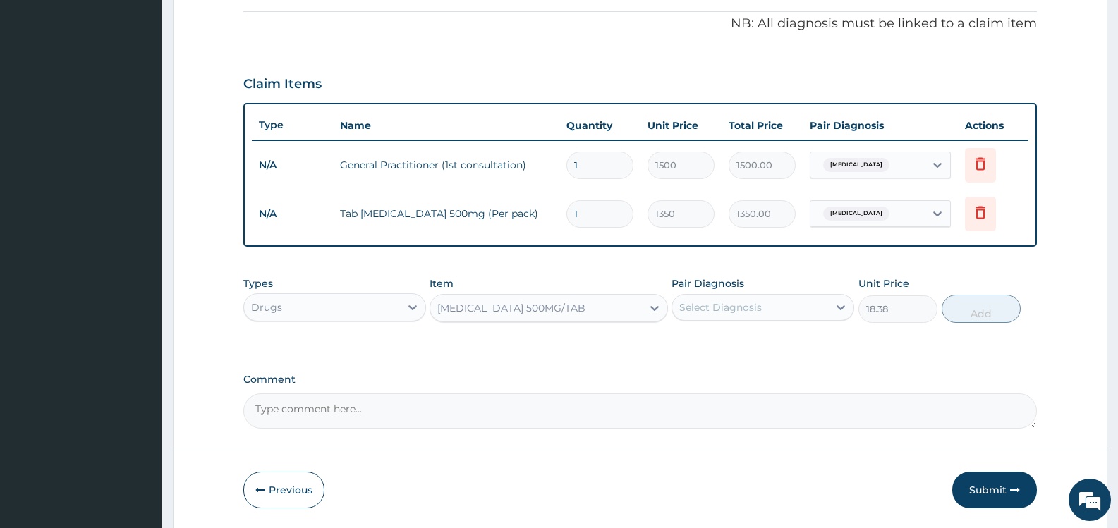
click at [789, 412] on textarea "Comment" at bounding box center [640, 411] width 794 height 35
click at [984, 489] on button "Submit" at bounding box center [995, 490] width 85 height 37
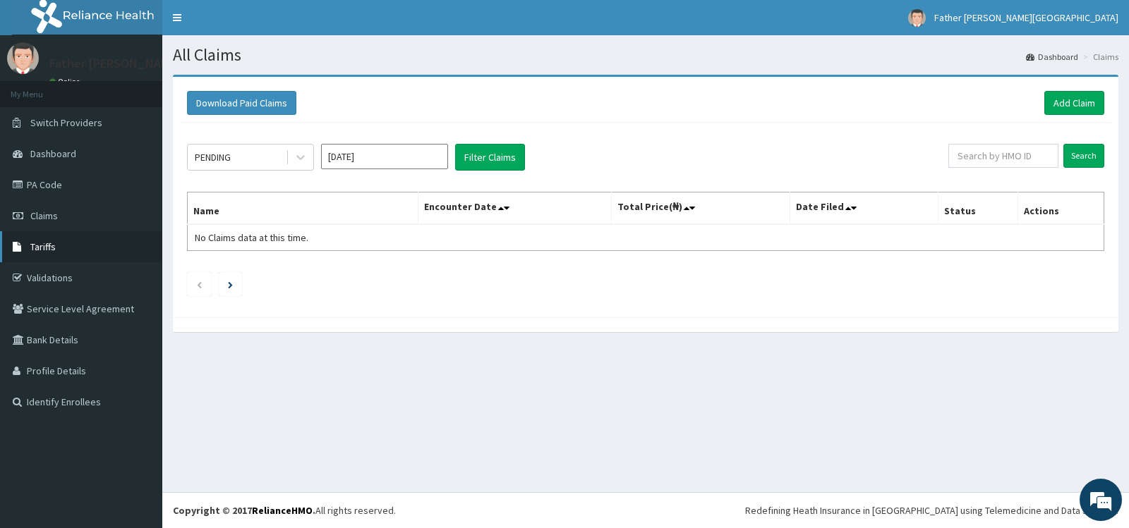
click at [60, 247] on link "Tariffs" at bounding box center [81, 246] width 162 height 31
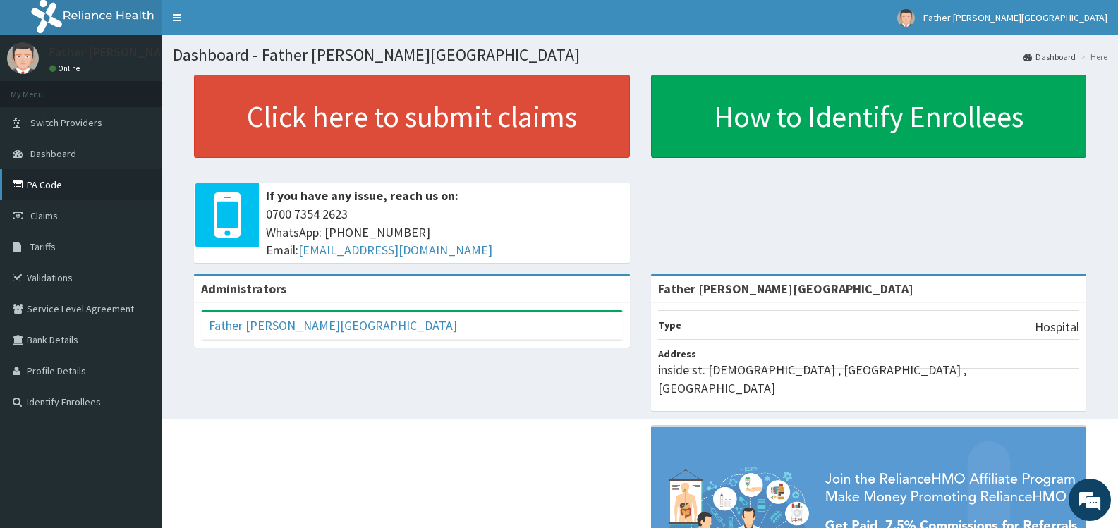
click at [48, 185] on link "PA Code" at bounding box center [81, 184] width 162 height 31
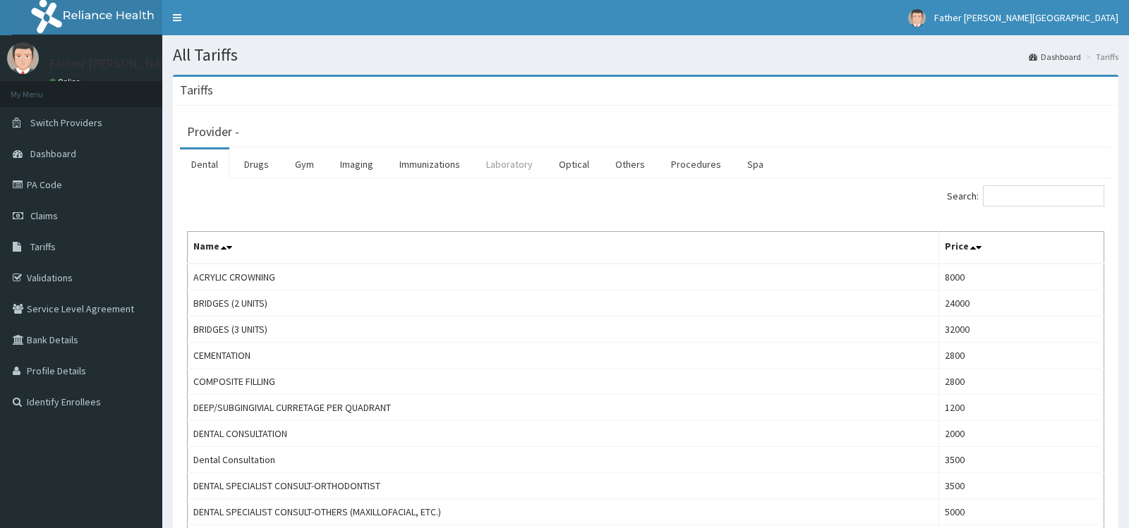
click at [510, 165] on link "Laboratory" at bounding box center [509, 165] width 69 height 30
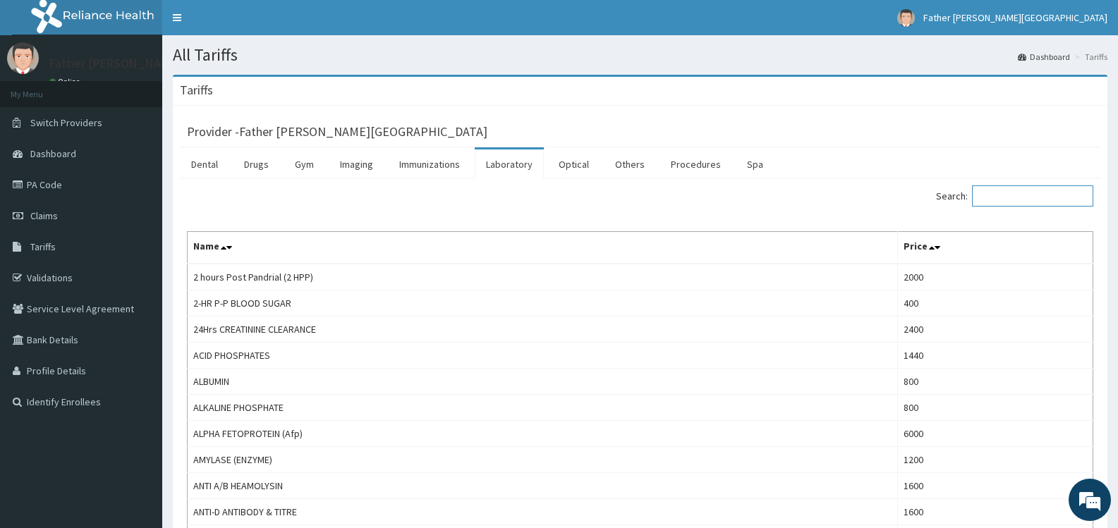
click at [1012, 195] on input "Search:" at bounding box center [1032, 196] width 121 height 21
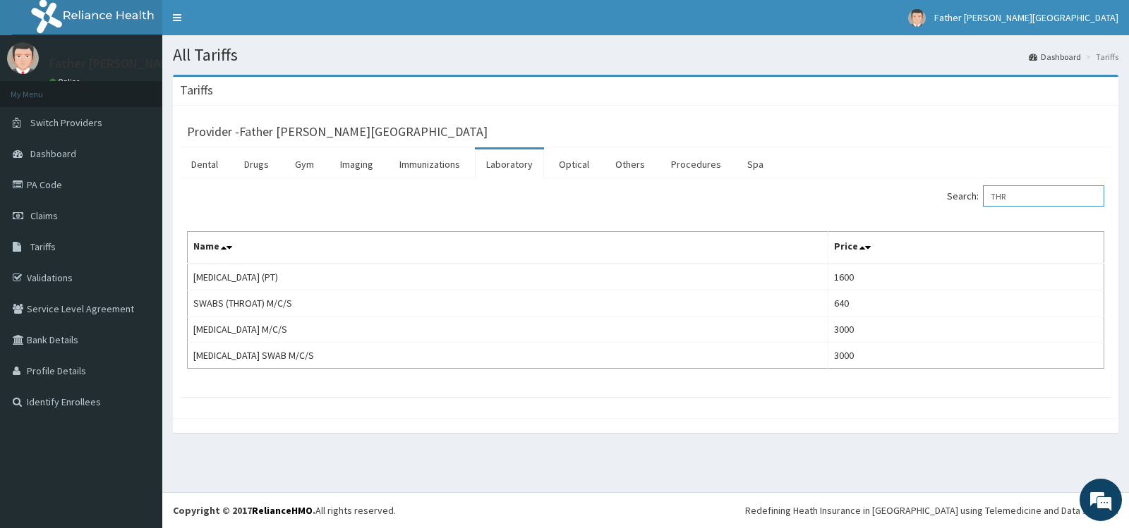
type input "THR"
